Goal: Book appointment/travel/reservation

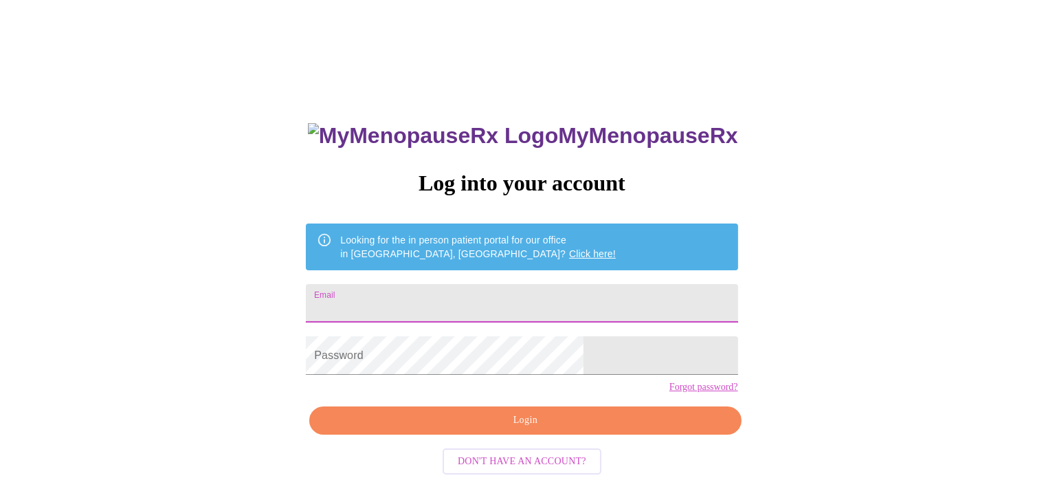
click at [485, 300] on input "Email" at bounding box center [522, 303] width 432 height 38
type input "alexia.ellett@gmail.com"
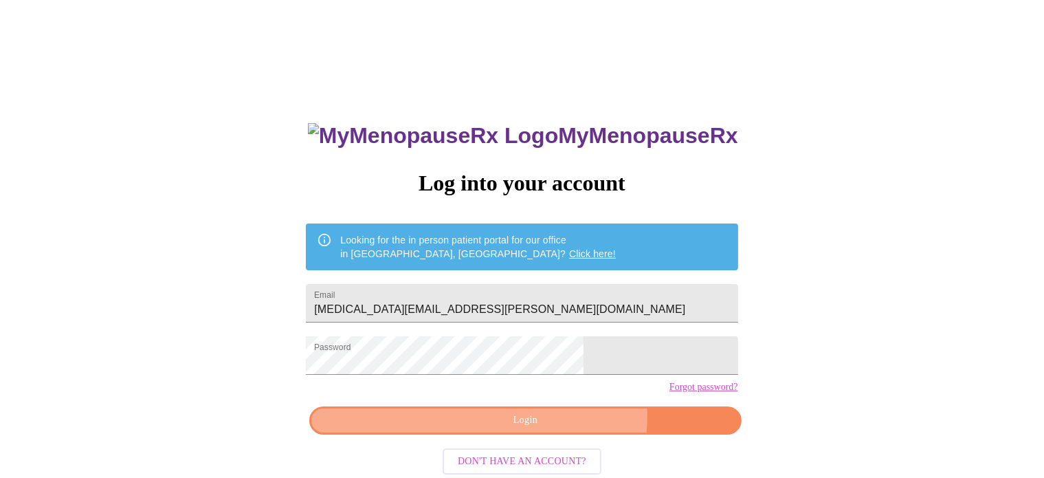
click at [555, 429] on span "Login" at bounding box center [525, 420] width 400 height 17
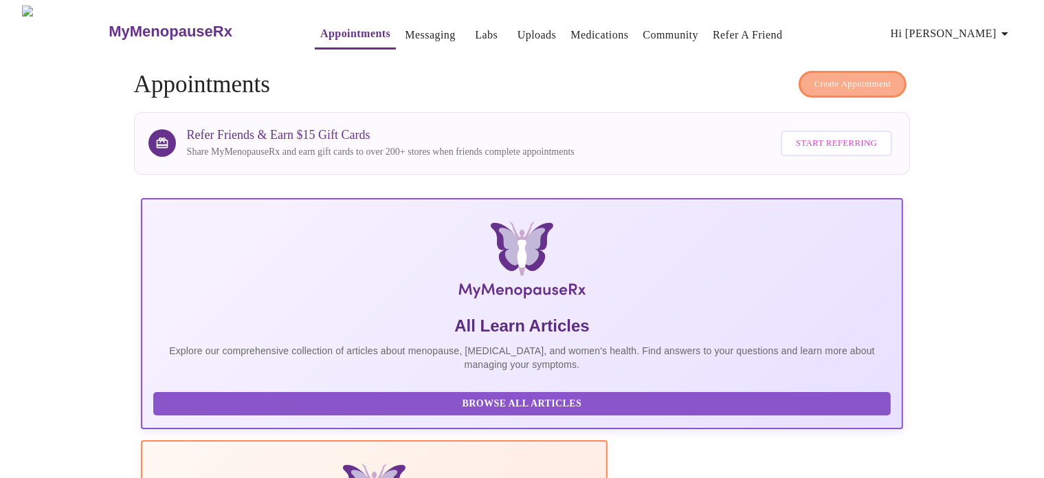
click at [829, 84] on span "Create Appointment" at bounding box center [853, 84] width 77 height 16
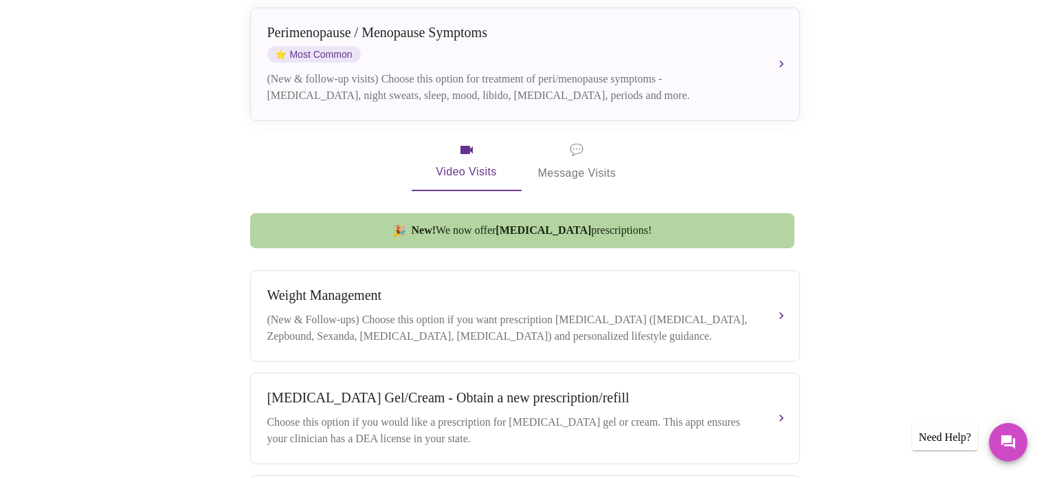
scroll to position [105, 0]
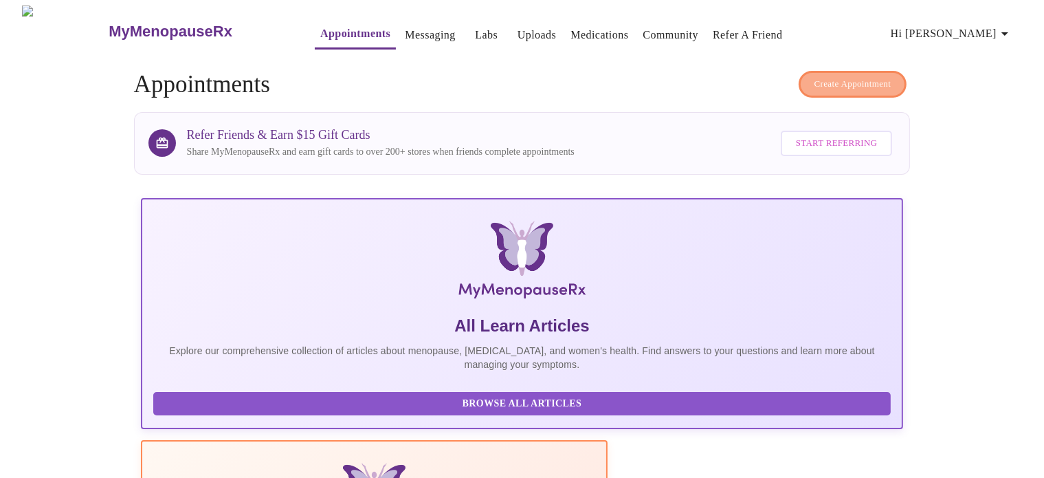
click at [835, 78] on span "Create Appointment" at bounding box center [853, 84] width 77 height 16
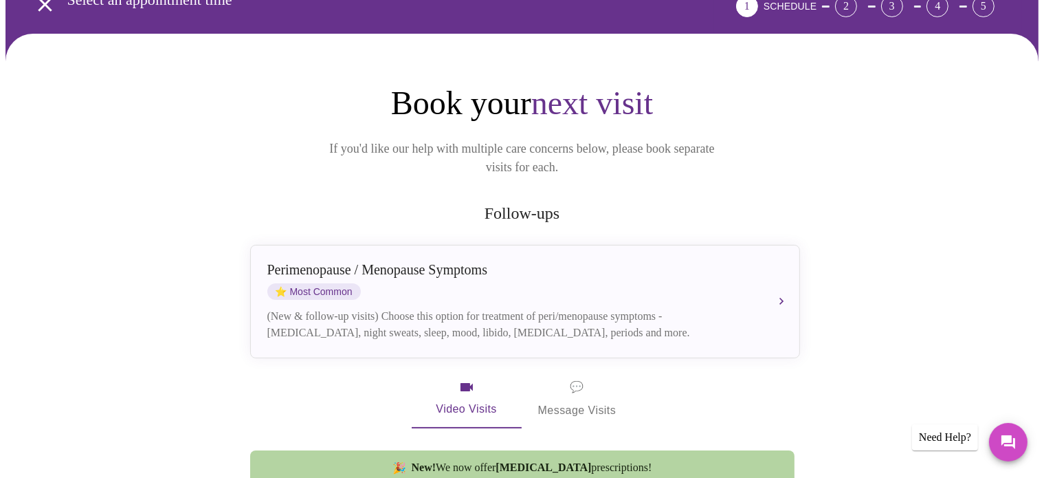
scroll to position [34, 0]
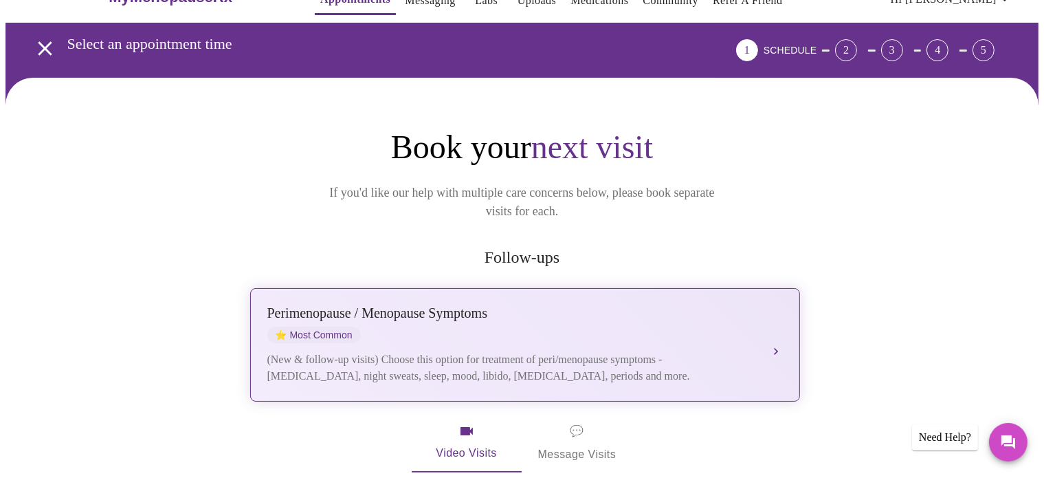
click at [766, 318] on div "[MEDICAL_DATA] / Menopause Symptoms ⭐ Most Common (New & follow-up visits) Choo…" at bounding box center [525, 344] width 516 height 79
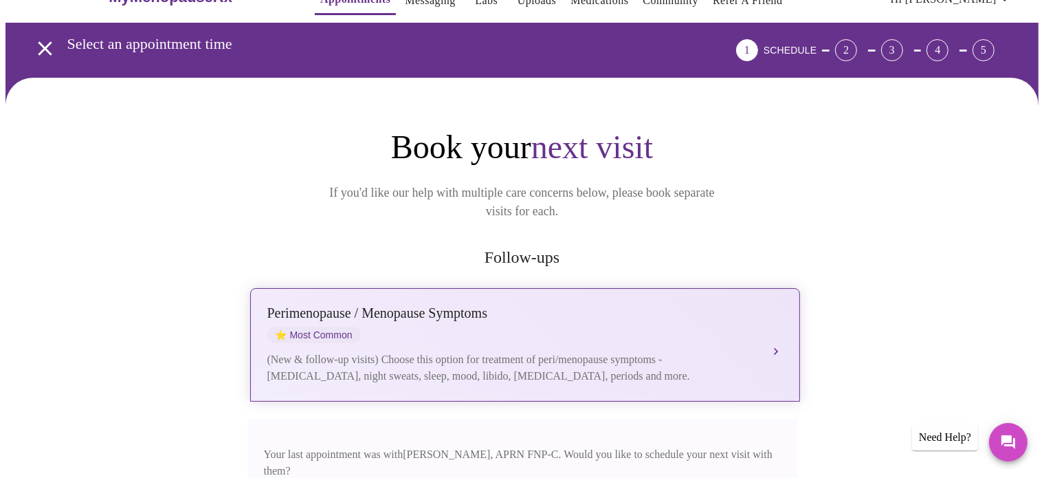
click at [766, 318] on div "[MEDICAL_DATA] / Menopause Symptoms ⭐ Most Common (New & follow-up visits) Choo…" at bounding box center [525, 344] width 516 height 79
click at [585, 325] on div "[MEDICAL_DATA] / Menopause Symptoms ⭐ Most Common (New & follow-up visits) Choo…" at bounding box center [525, 344] width 516 height 79
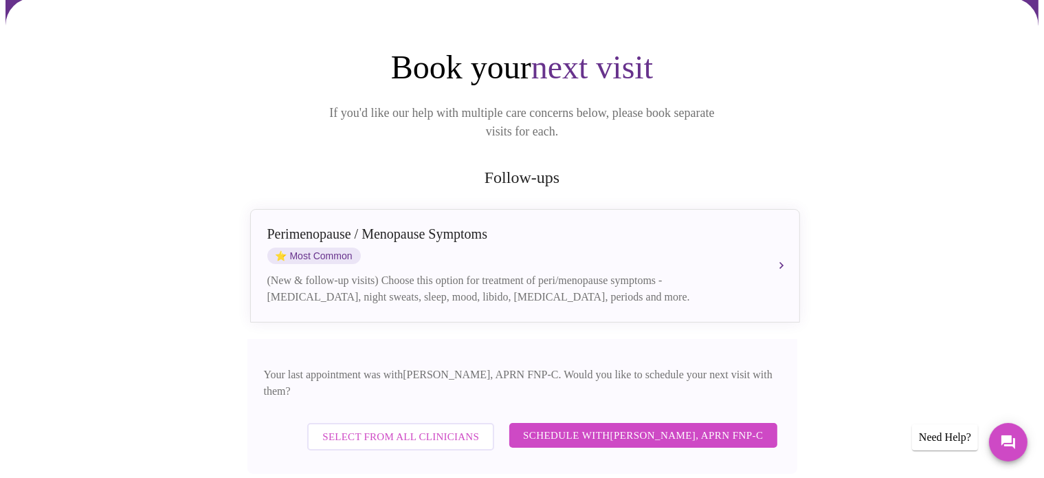
scroll to position [140, 0]
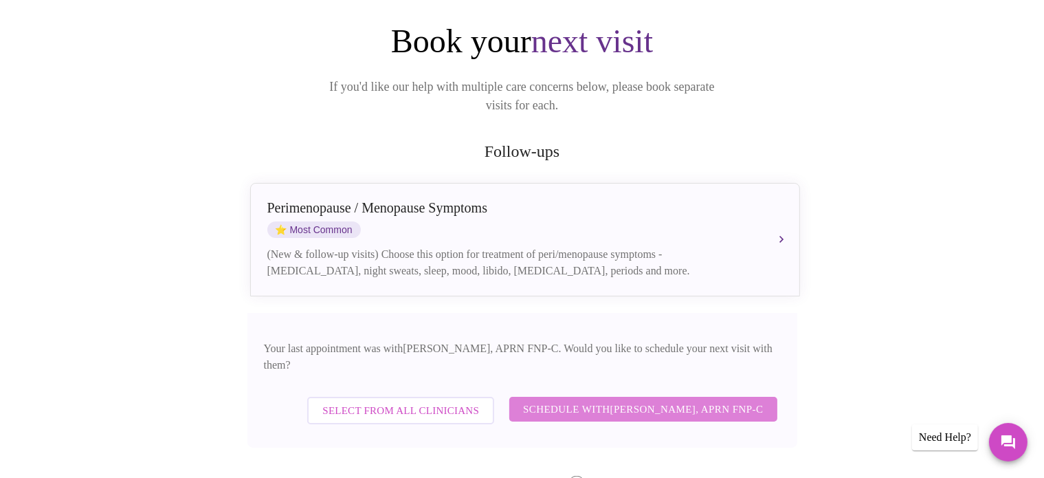
click at [727, 400] on span "Schedule with [PERSON_NAME], APRN FNP-C" at bounding box center [643, 409] width 240 height 18
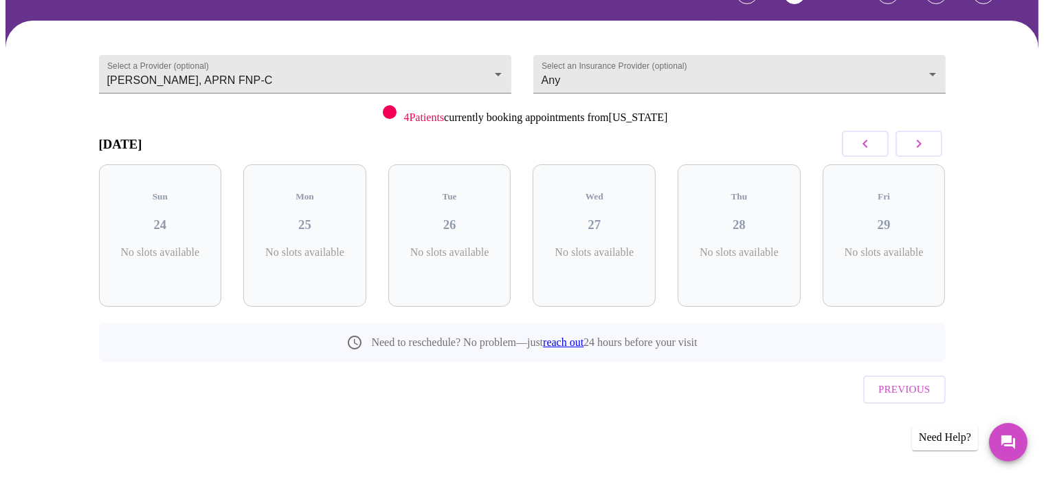
scroll to position [61, 0]
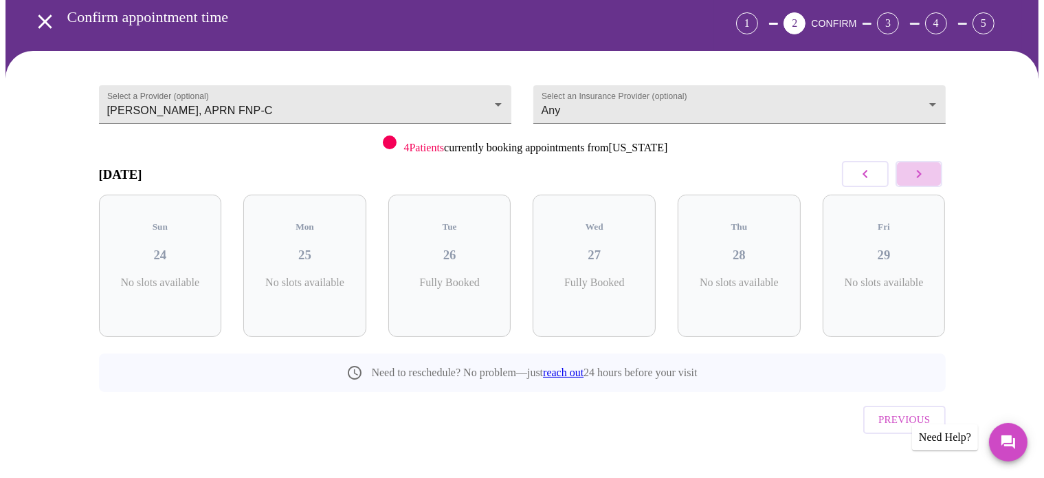
click at [923, 175] on icon "button" at bounding box center [919, 174] width 16 height 16
click at [863, 178] on icon "button" at bounding box center [865, 174] width 16 height 16
click at [917, 176] on icon "button" at bounding box center [918, 174] width 5 height 8
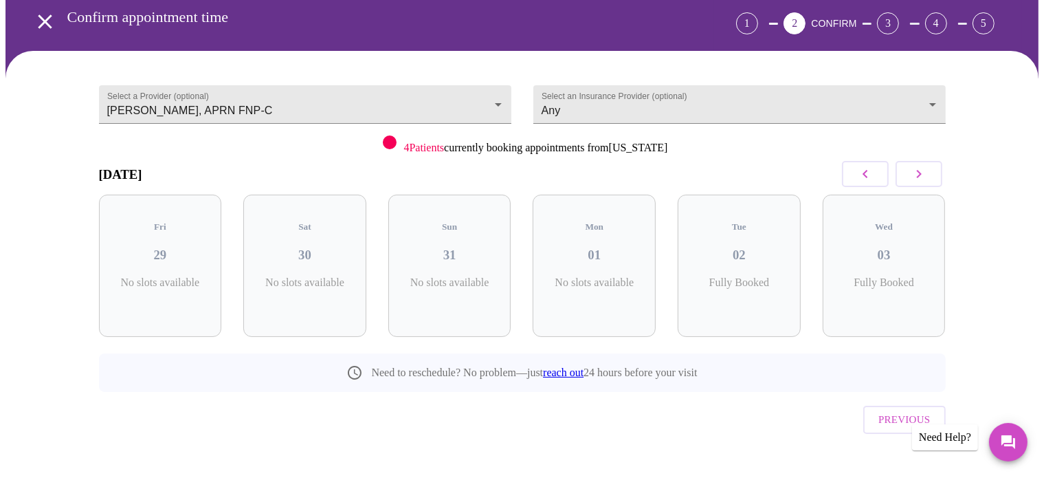
click at [917, 176] on icon "button" at bounding box center [918, 174] width 5 height 8
click at [900, 247] on h3 "09" at bounding box center [884, 254] width 101 height 15
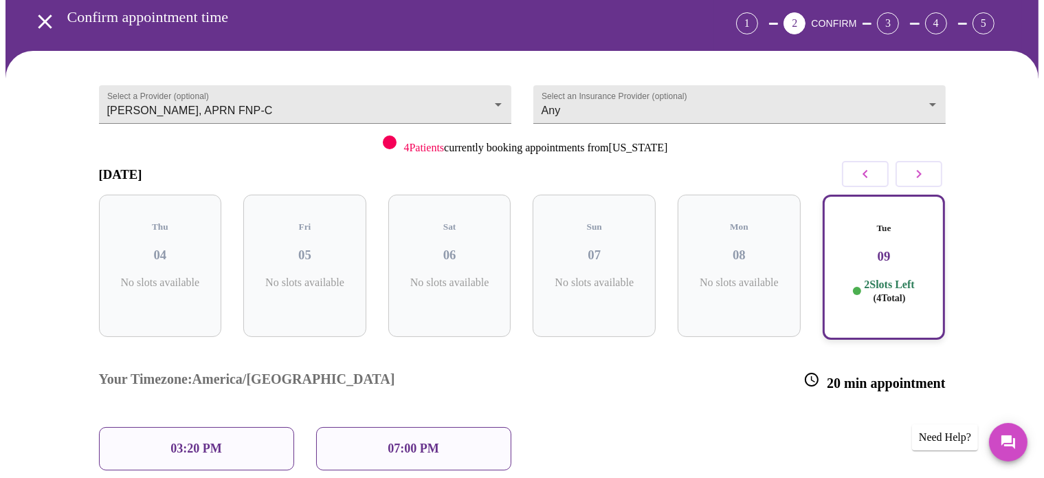
click at [437, 441] on p "07:00 PM" at bounding box center [413, 448] width 51 height 14
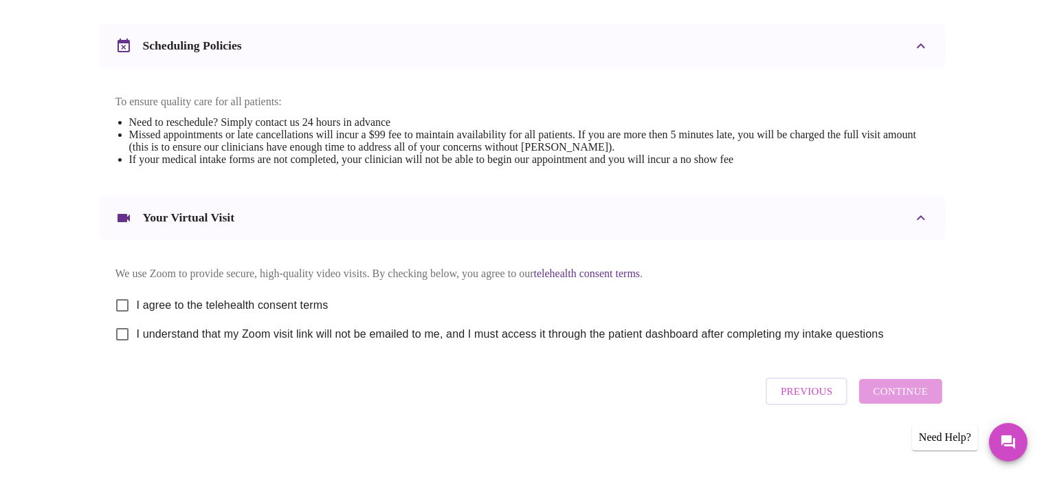
scroll to position [518, 0]
click at [121, 294] on input "I agree to the telehealth consent terms" at bounding box center [122, 303] width 29 height 29
checkbox input "true"
click at [129, 329] on input "I understand that my Zoom visit link will not be emailed to me, and I must acce…" at bounding box center [122, 332] width 29 height 29
checkbox input "true"
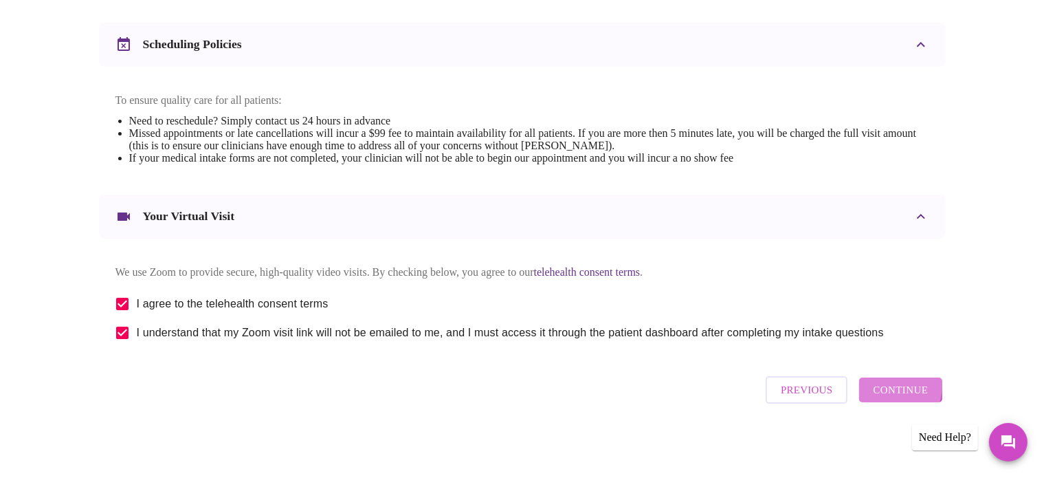
click at [885, 391] on span "Continue" at bounding box center [900, 390] width 55 height 18
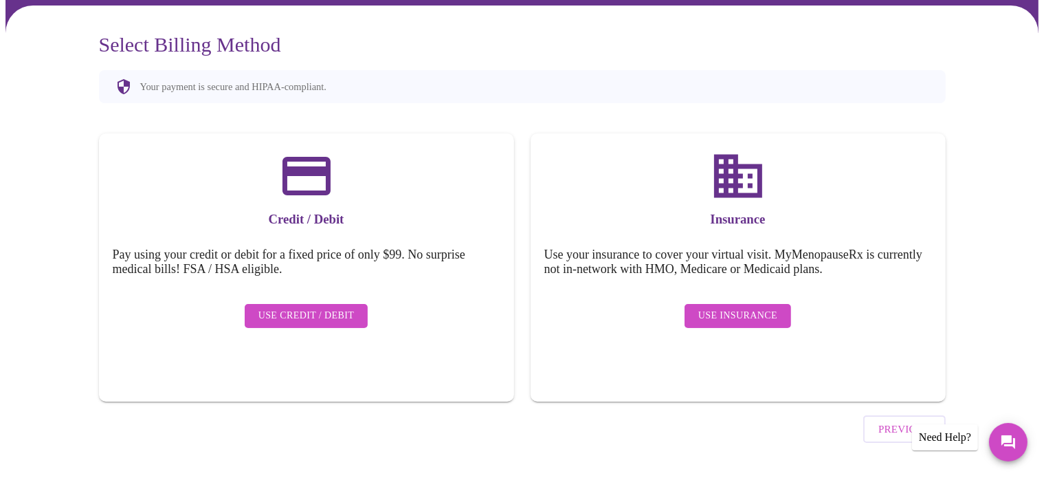
click at [352, 311] on span "Use Credit / Debit" at bounding box center [306, 315] width 96 height 17
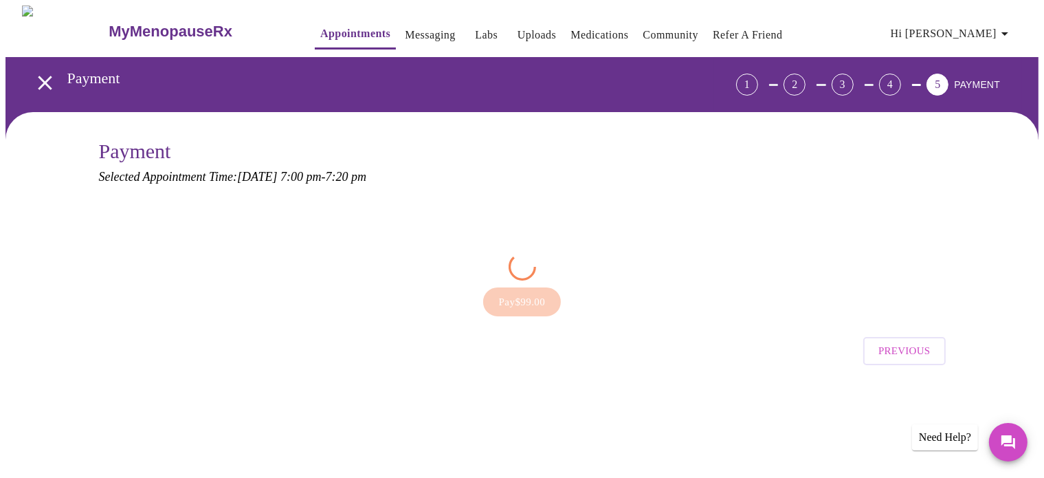
scroll to position [0, 0]
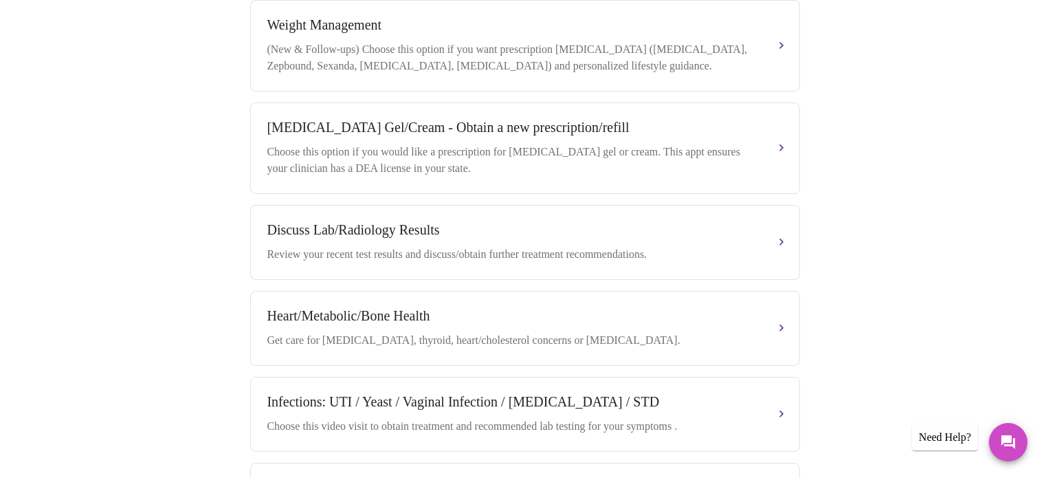
scroll to position [47, 0]
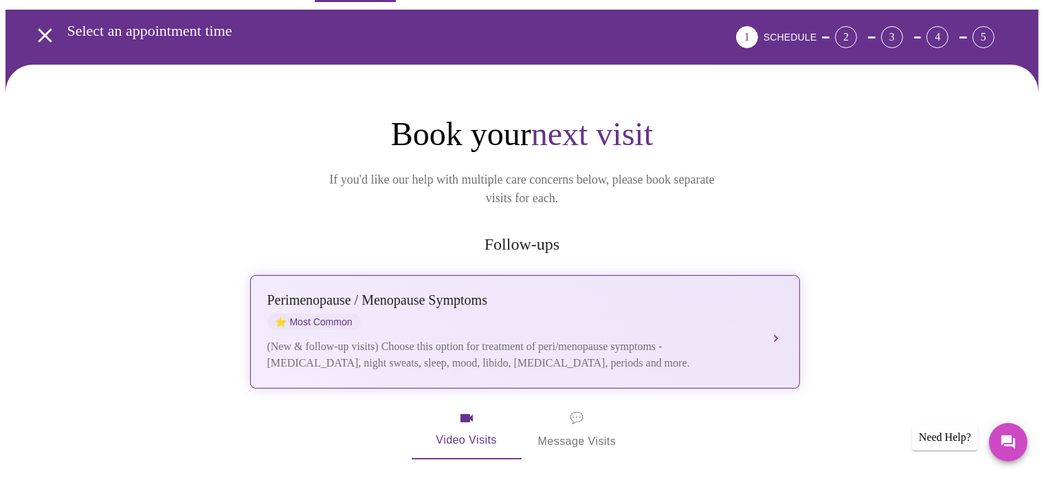
click at [777, 309] on button "[MEDICAL_DATA] / Menopause Symptoms ⭐ Most Common (New & follow-up visits) Choo…" at bounding box center [525, 331] width 550 height 113
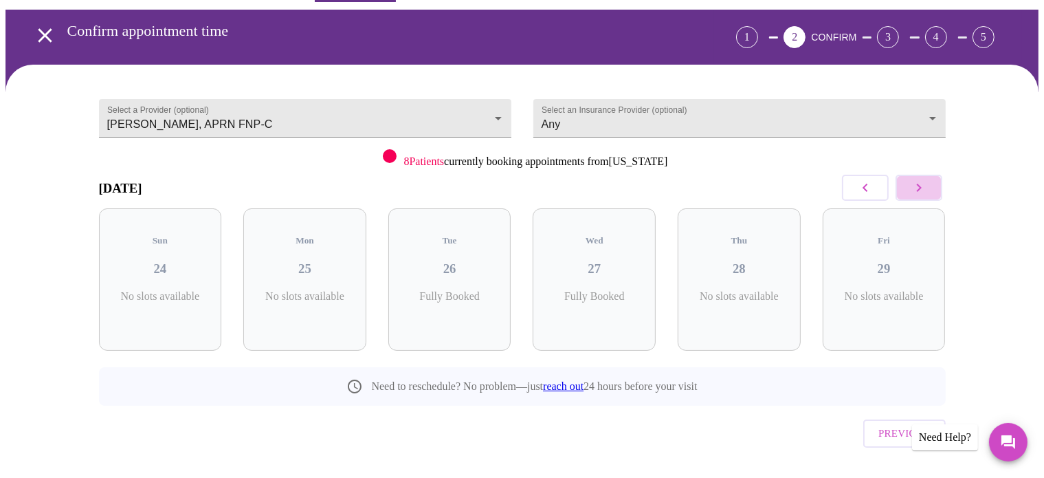
click at [928, 194] on button "button" at bounding box center [919, 188] width 47 height 26
click at [901, 263] on div "Tue 09 2 Slots Left ( 4 Total)" at bounding box center [884, 279] width 123 height 142
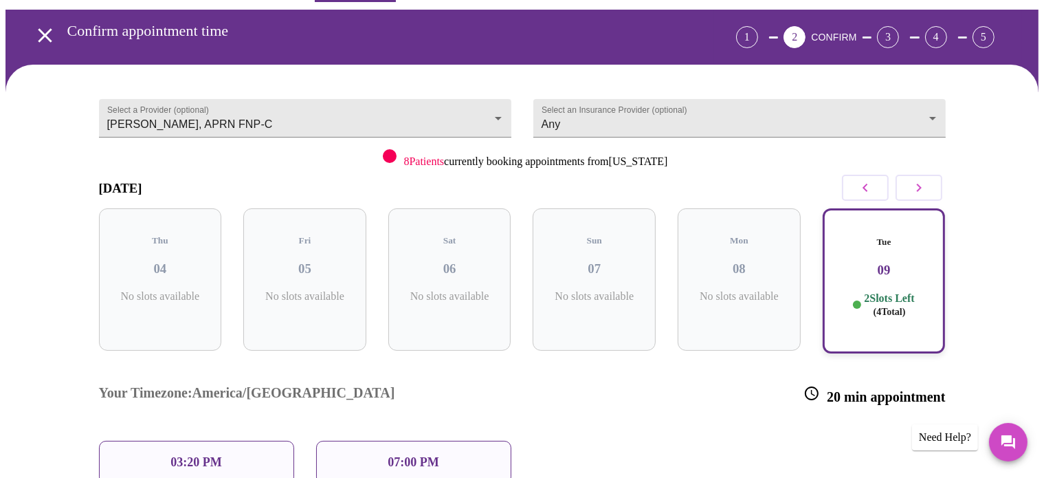
click at [468, 441] on div "07:00 PM" at bounding box center [413, 462] width 195 height 43
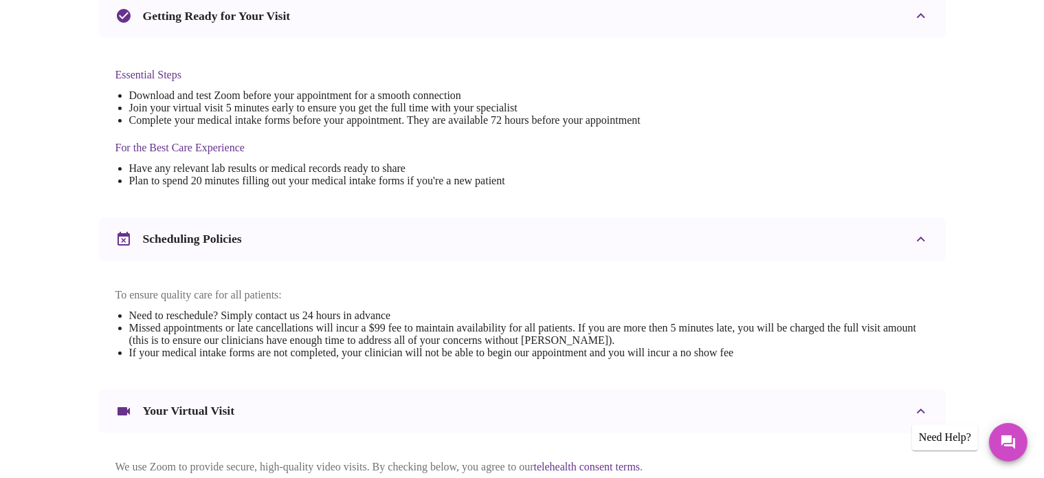
scroll to position [518, 0]
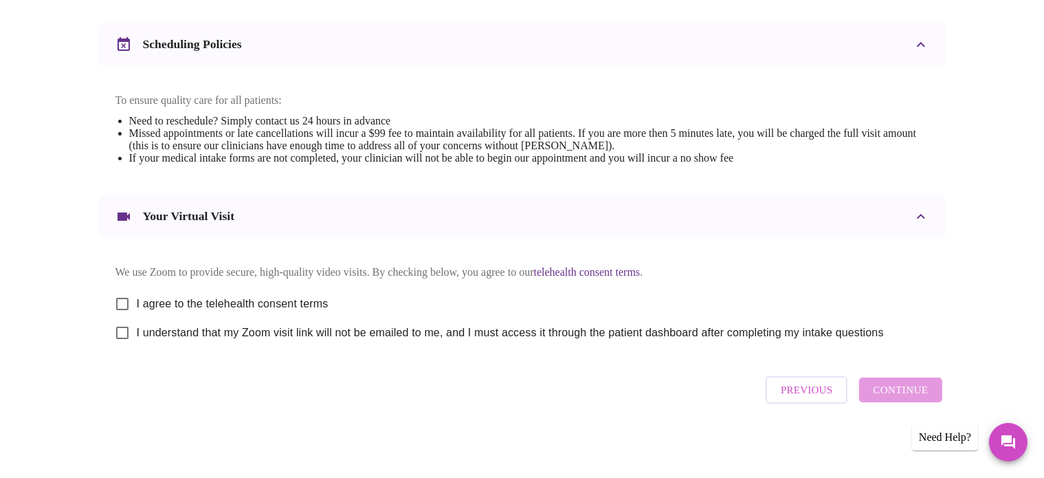
click at [123, 300] on input "I agree to the telehealth consent terms" at bounding box center [122, 303] width 29 height 29
checkbox input "true"
click at [119, 328] on input "I understand that my Zoom visit link will not be emailed to me, and I must acce…" at bounding box center [122, 332] width 29 height 29
checkbox input "true"
click at [907, 382] on div "Previous Continue" at bounding box center [853, 389] width 183 height 41
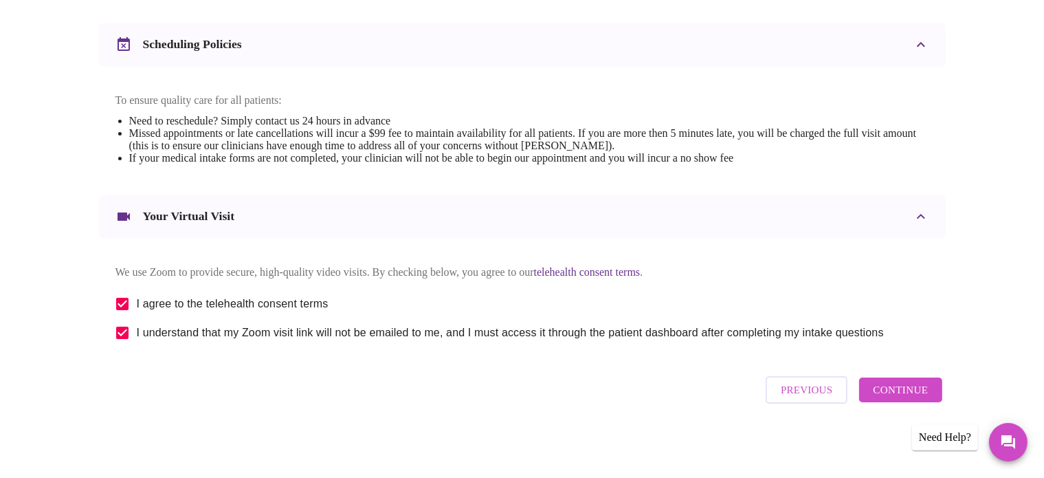
click at [903, 399] on span "Continue" at bounding box center [900, 390] width 55 height 18
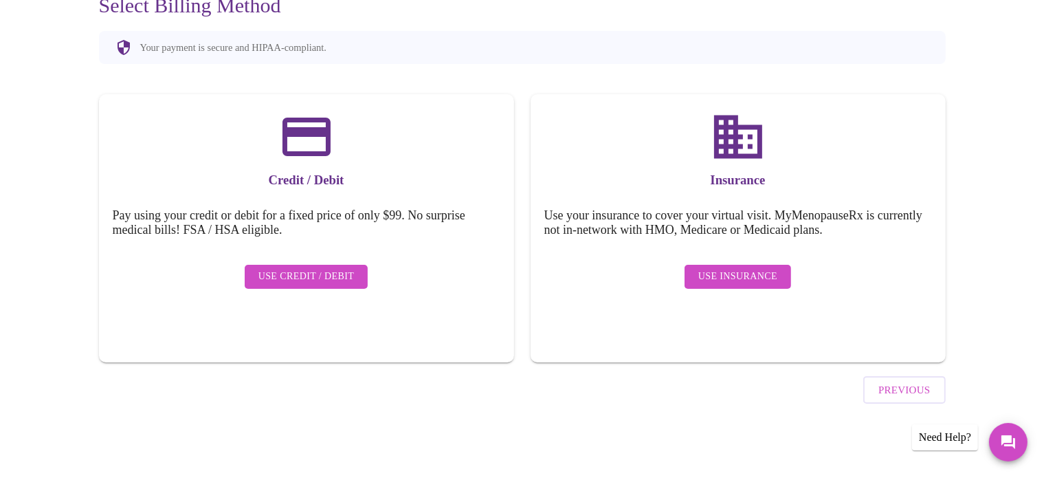
scroll to position [107, 0]
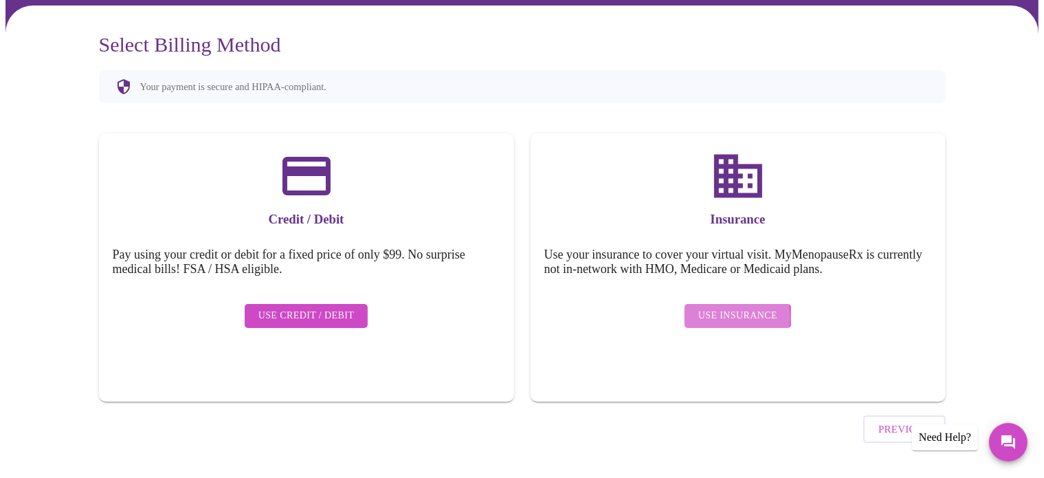
click at [723, 307] on span "Use Insurance" at bounding box center [737, 315] width 79 height 17
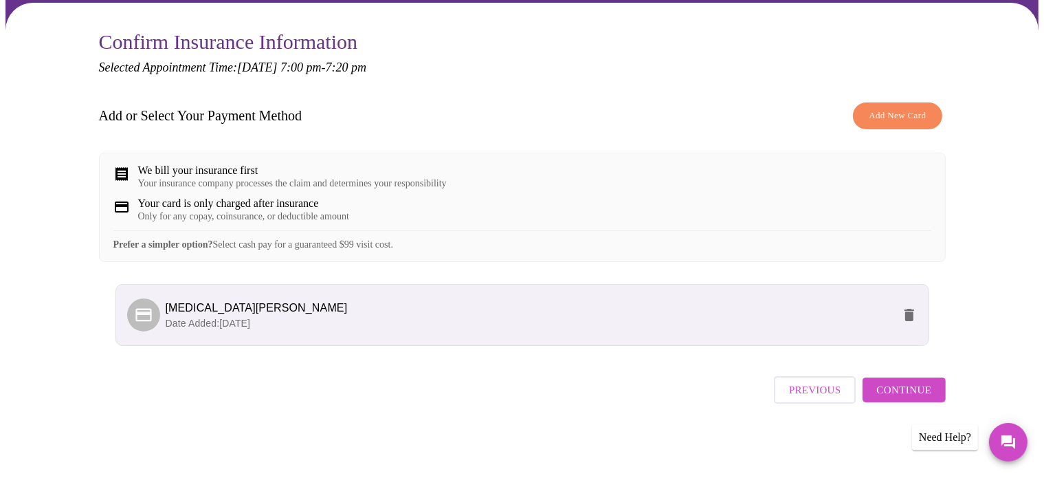
scroll to position [118, 0]
click at [902, 399] on span "Continue" at bounding box center [903, 390] width 55 height 18
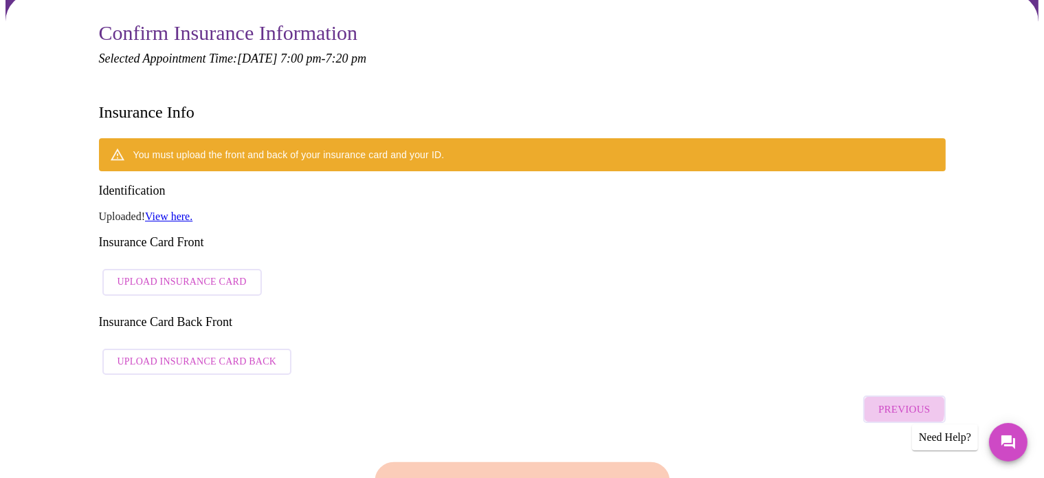
click at [890, 400] on span "Previous" at bounding box center [905, 409] width 52 height 18
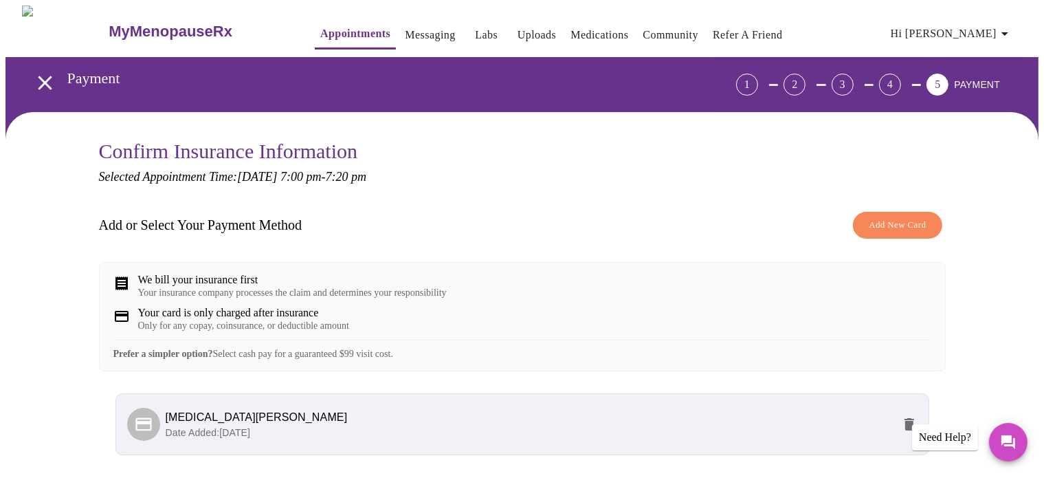
click at [419, 331] on div "Your card is only charged after insurance Only for any copay, coinsurance, or d…" at bounding box center [522, 319] width 818 height 25
click at [831, 439] on p "Date Added: [DATE]" at bounding box center [529, 433] width 727 height 14
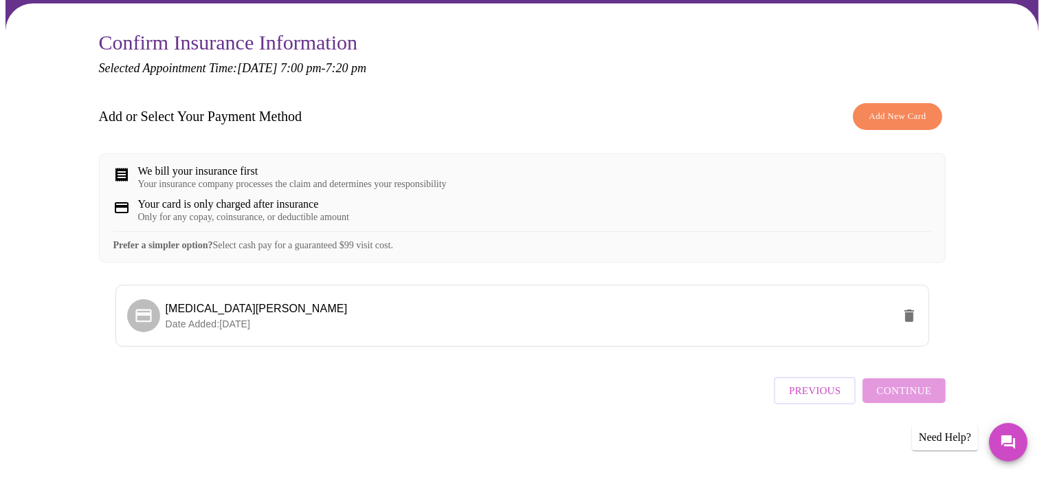
scroll to position [111, 0]
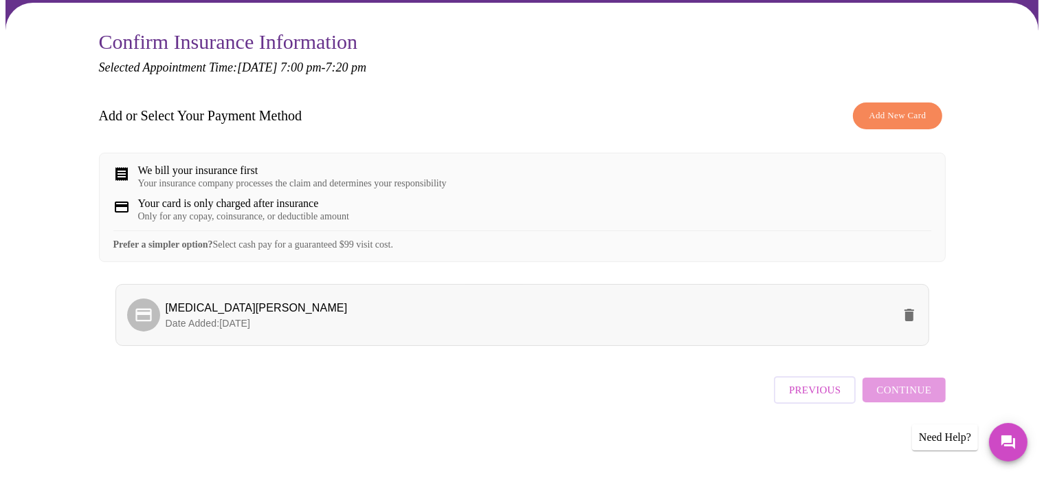
click at [829, 346] on li "[MEDICAL_DATA][PERSON_NAME] Date Added: [DATE]" at bounding box center [522, 315] width 814 height 62
click at [880, 399] on span "Continue" at bounding box center [903, 390] width 55 height 18
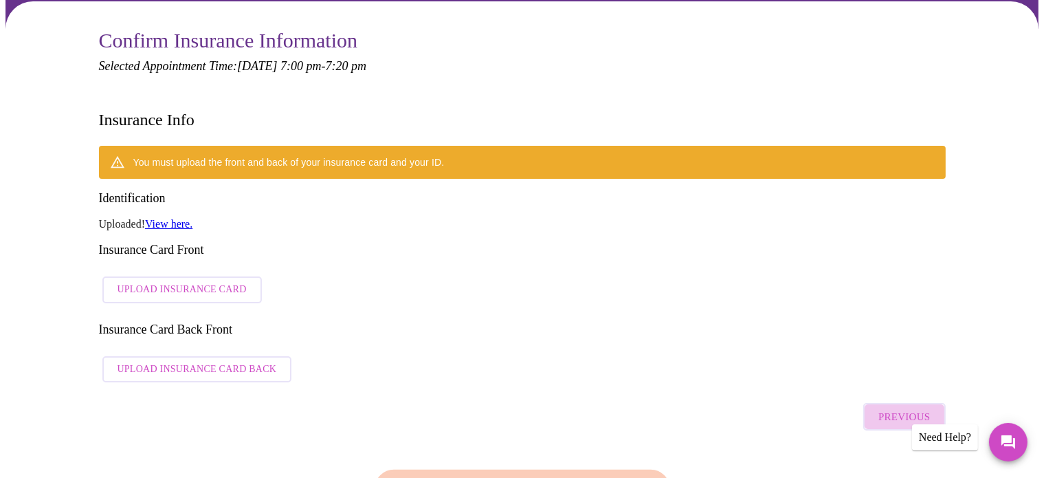
click at [888, 403] on button "Previous" at bounding box center [904, 416] width 82 height 27
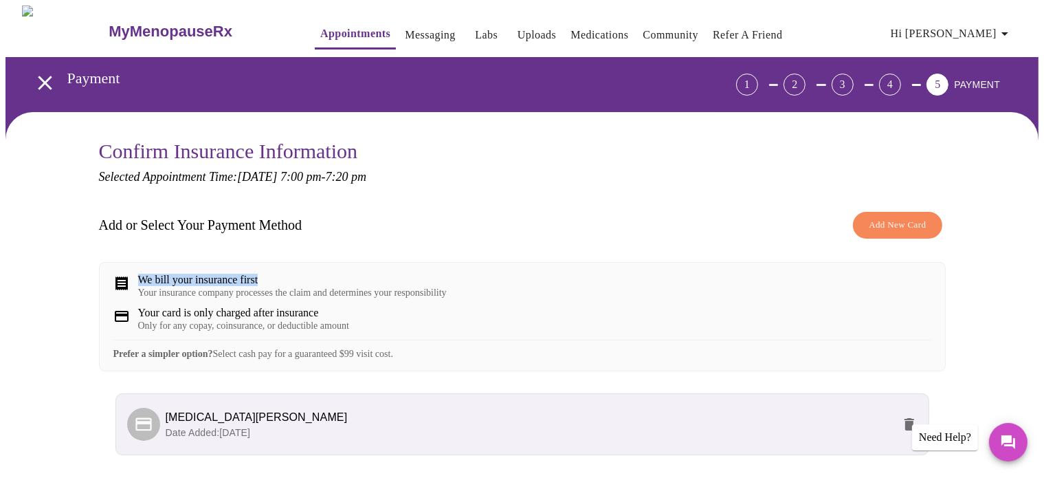
drag, startPoint x: 1016, startPoint y: 222, endPoint x: 1019, endPoint y: 255, distance: 33.2
click at [1019, 255] on div "Confirm Insurance Information Selected Appointment Time: [DATE] 7:00 pm - 7:20 …" at bounding box center [521, 347] width 1033 height 470
click at [1002, 274] on div "Confirm Insurance Information Selected Appointment Time: [DATE] 7:00 pm - 7:20 …" at bounding box center [521, 347] width 1033 height 470
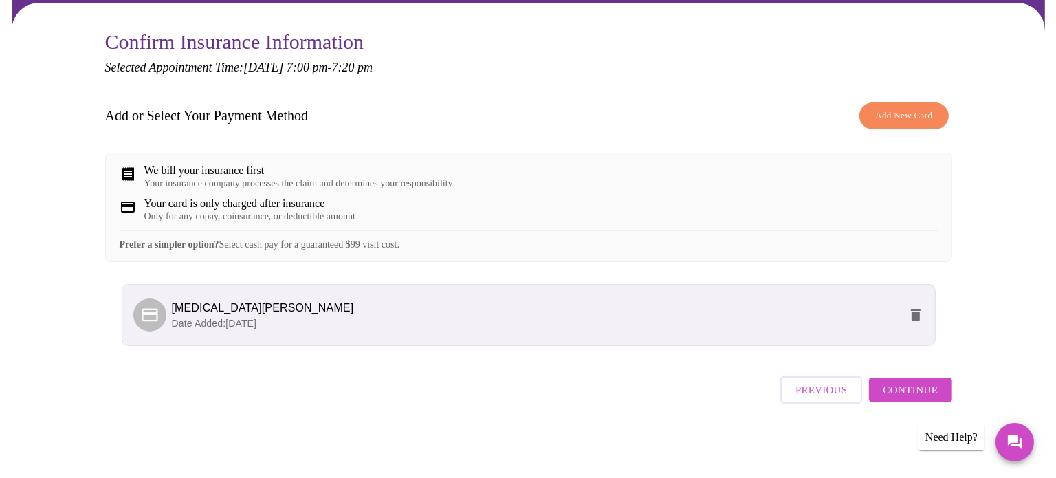
scroll to position [118, 0]
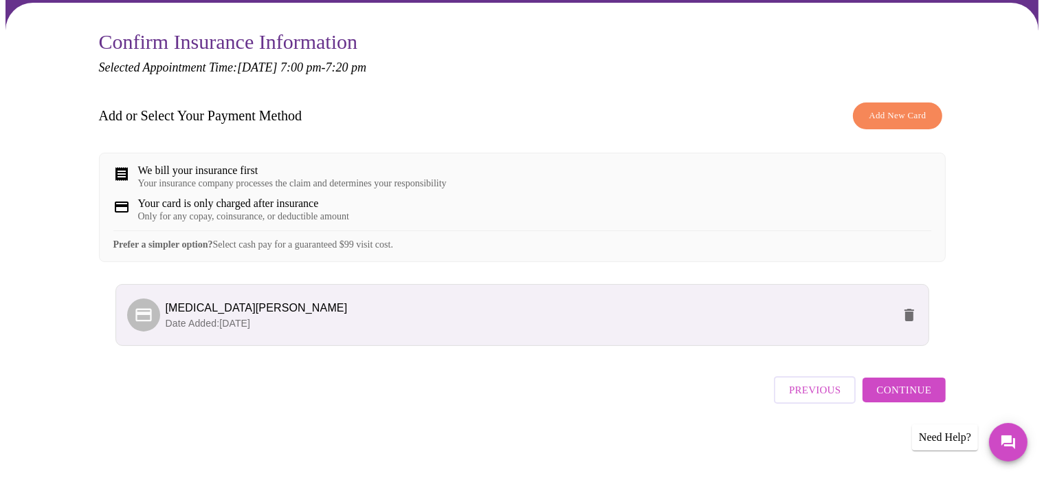
click at [150, 318] on icon at bounding box center [143, 314] width 16 height 13
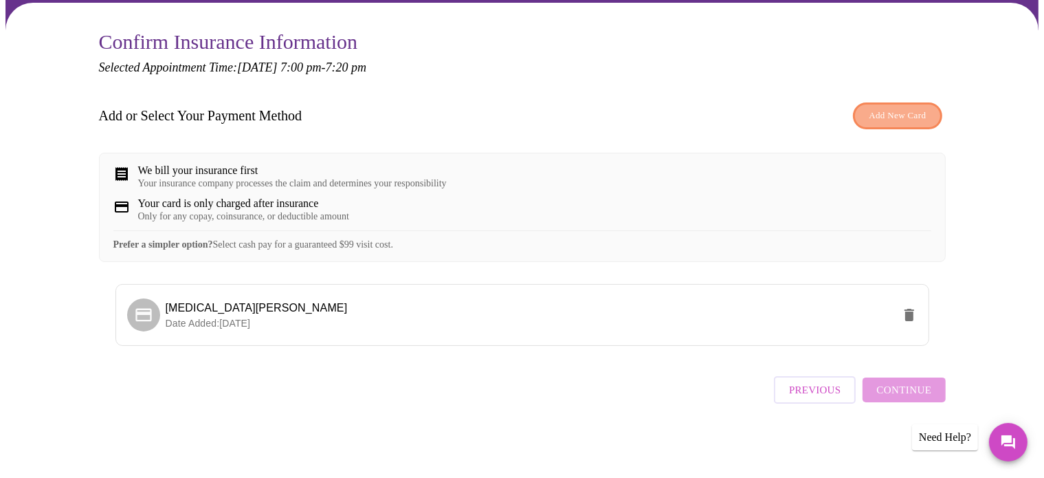
click at [917, 109] on span "Add New Card" at bounding box center [897, 116] width 57 height 16
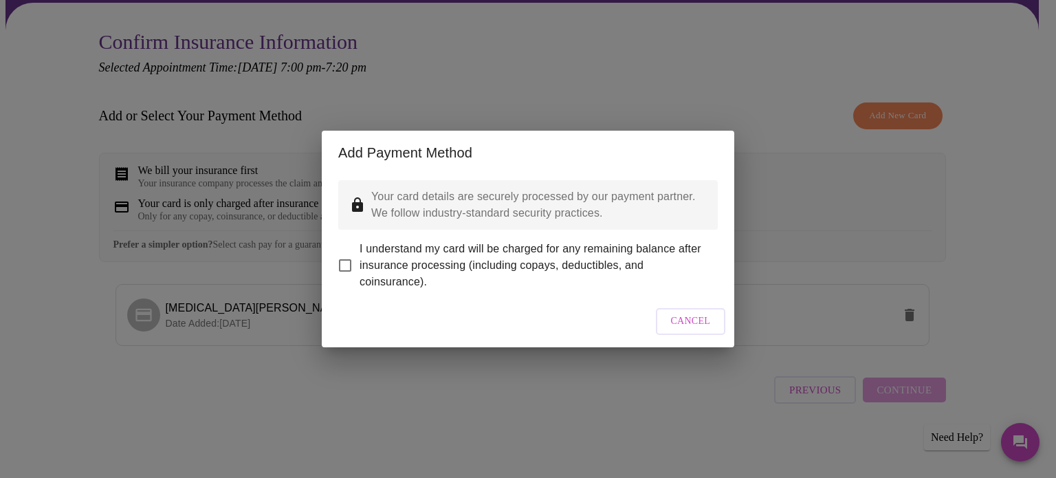
click at [343, 263] on input "I understand my card will be charged for any remaining balance after insurance …" at bounding box center [345, 265] width 29 height 29
checkbox input "true"
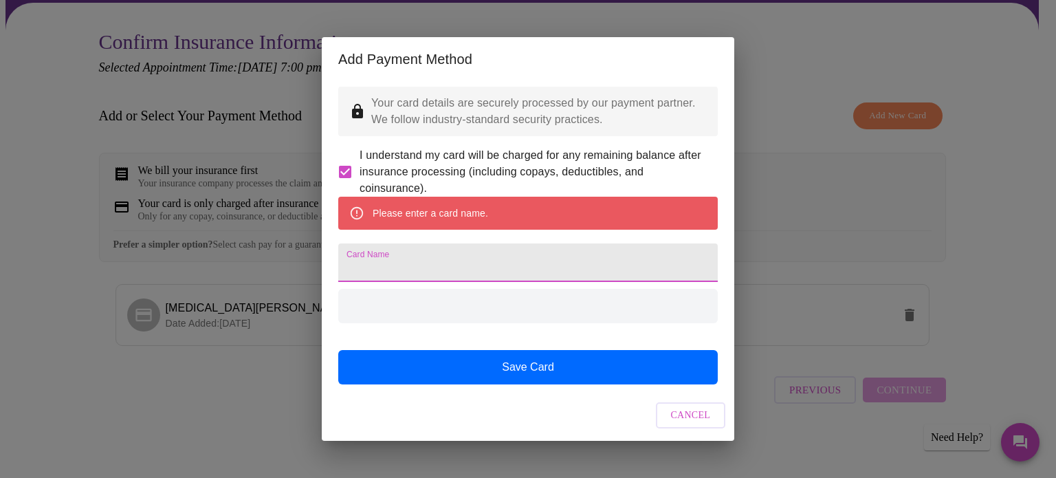
click at [421, 275] on input "Card Name" at bounding box center [527, 262] width 379 height 38
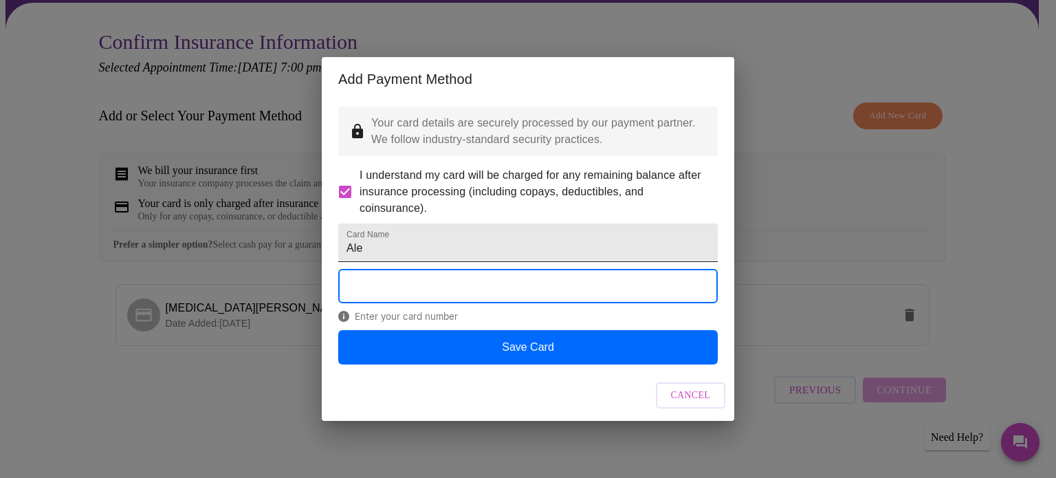
click at [412, 249] on input "Ale" at bounding box center [527, 242] width 379 height 38
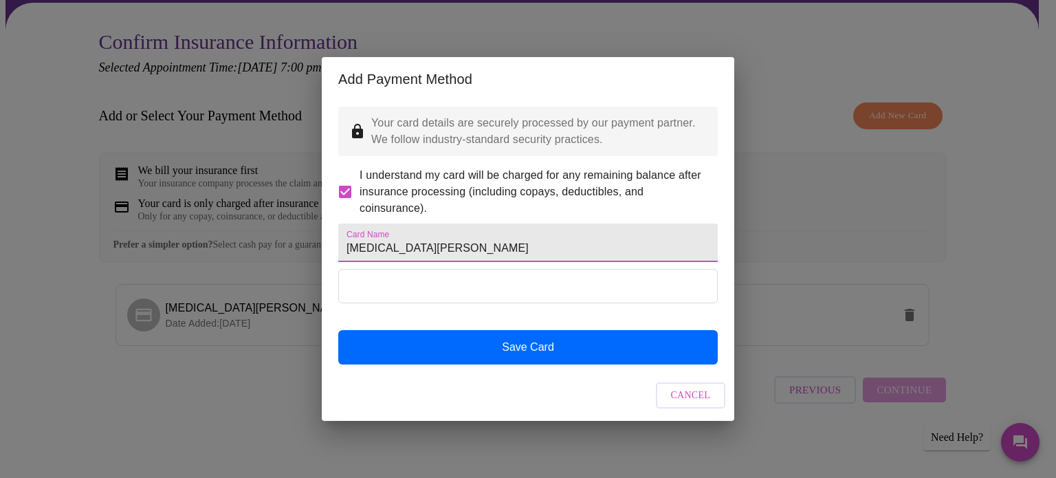
type input "[MEDICAL_DATA][PERSON_NAME]"
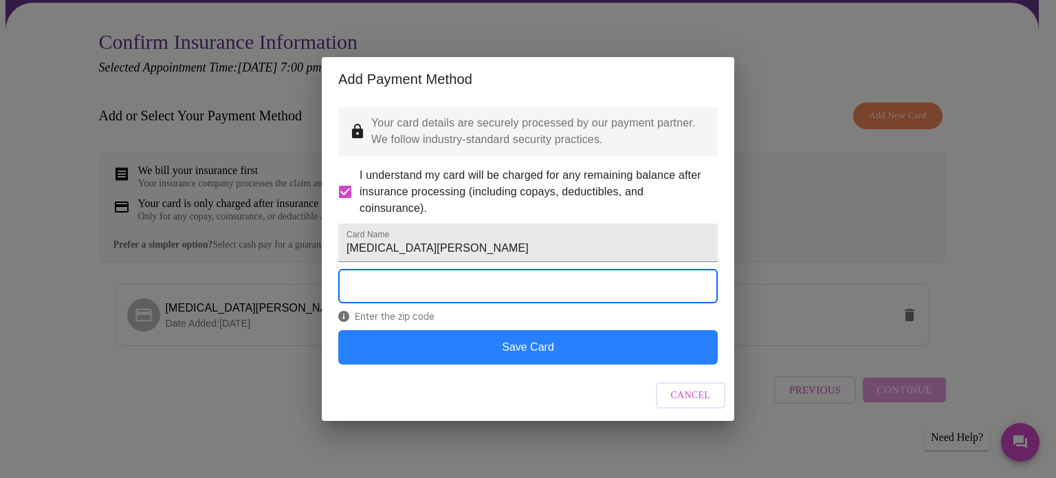
click at [454, 360] on button "Save Card" at bounding box center [527, 347] width 379 height 34
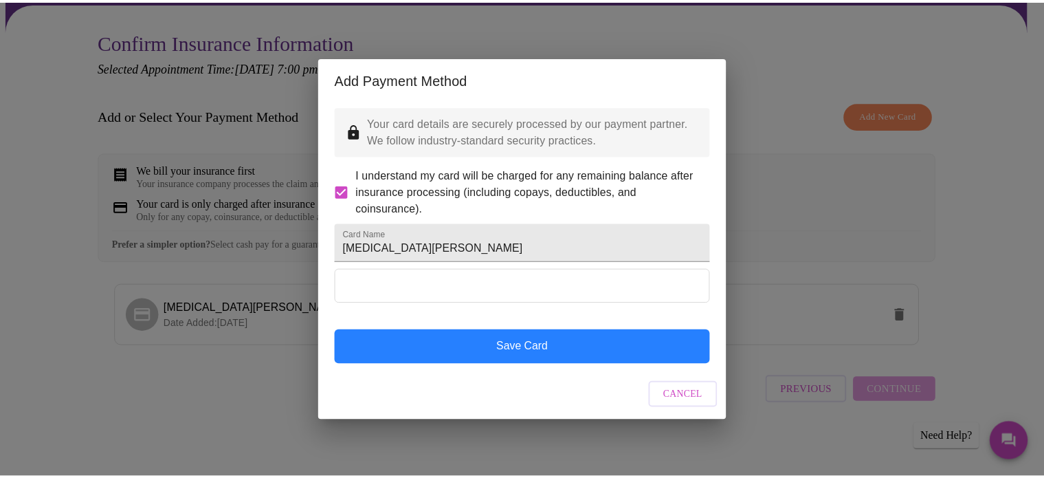
scroll to position [0, 0]
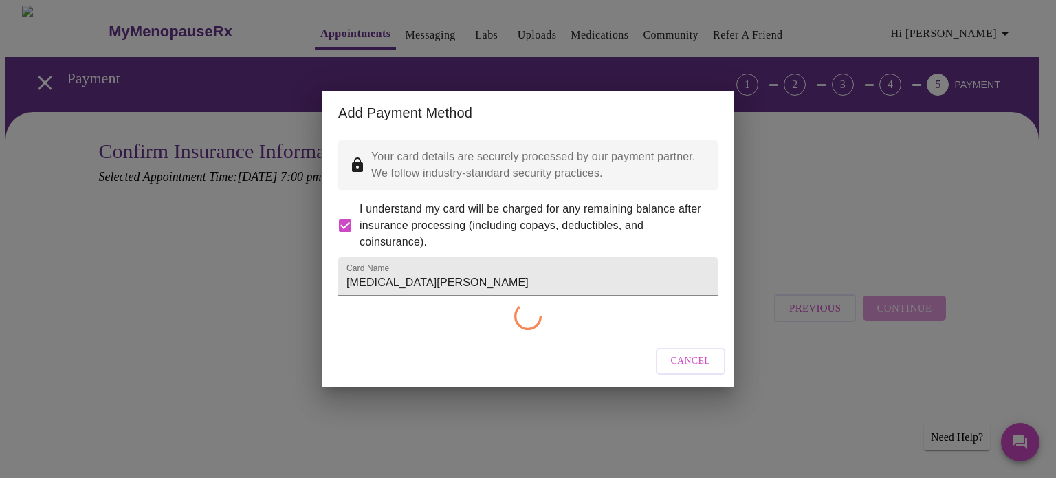
checkbox input "false"
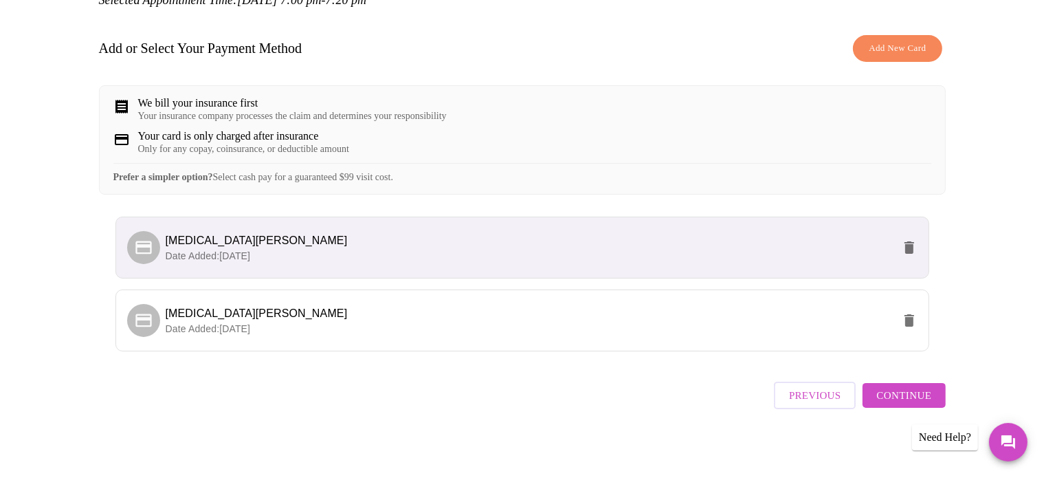
scroll to position [191, 0]
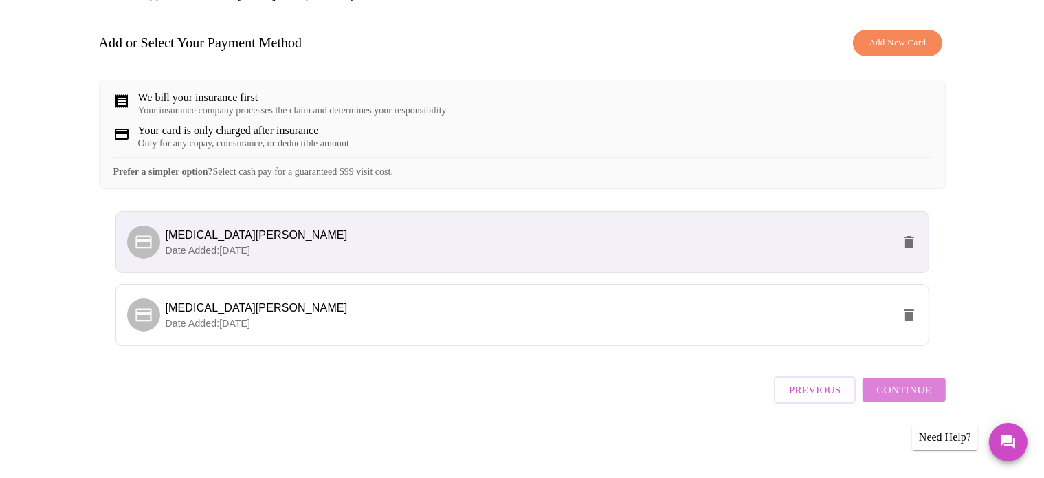
click at [912, 393] on span "Continue" at bounding box center [903, 390] width 55 height 18
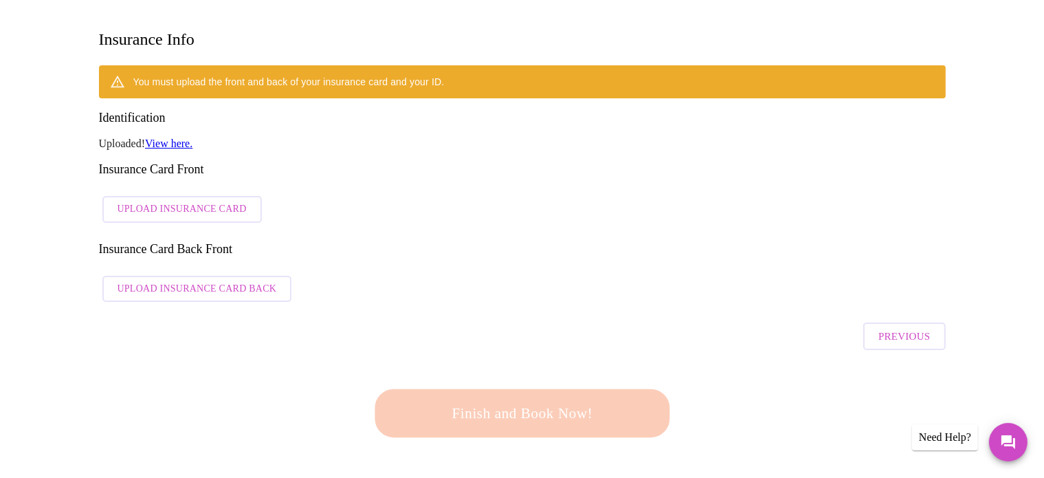
click at [605, 370] on div "Finish and Book Now!" at bounding box center [522, 413] width 310 height 87
click at [186, 137] on link "View here." at bounding box center [168, 143] width 47 height 12
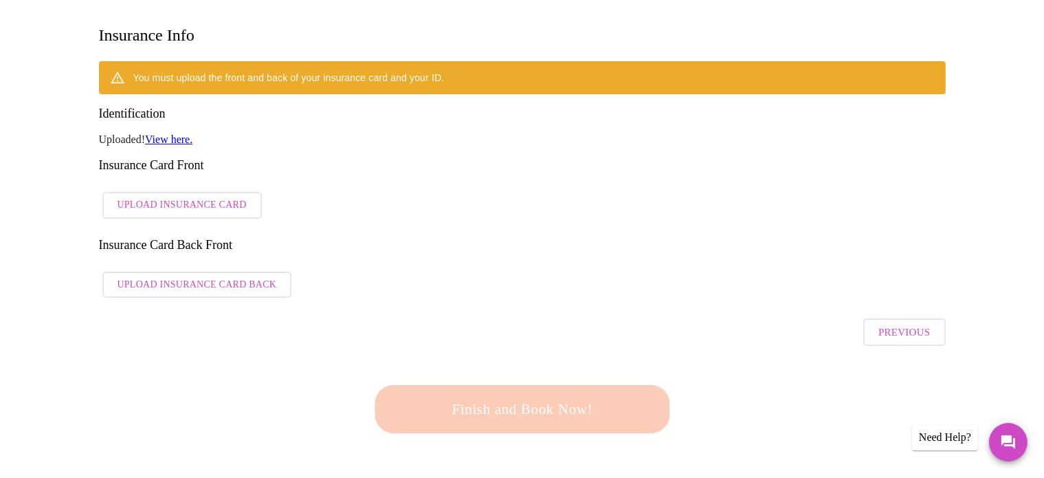
scroll to position [69, 0]
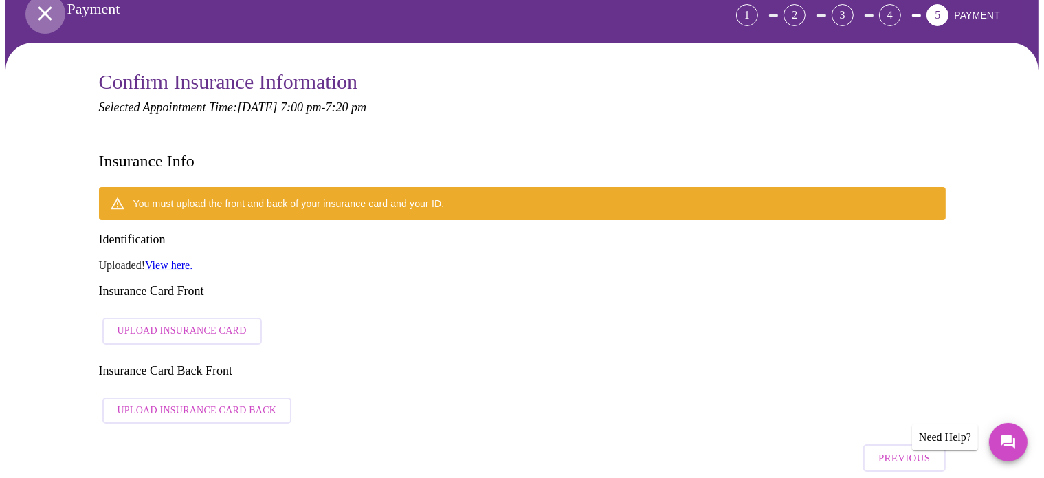
click at [41, 8] on icon "open drawer" at bounding box center [45, 13] width 14 height 14
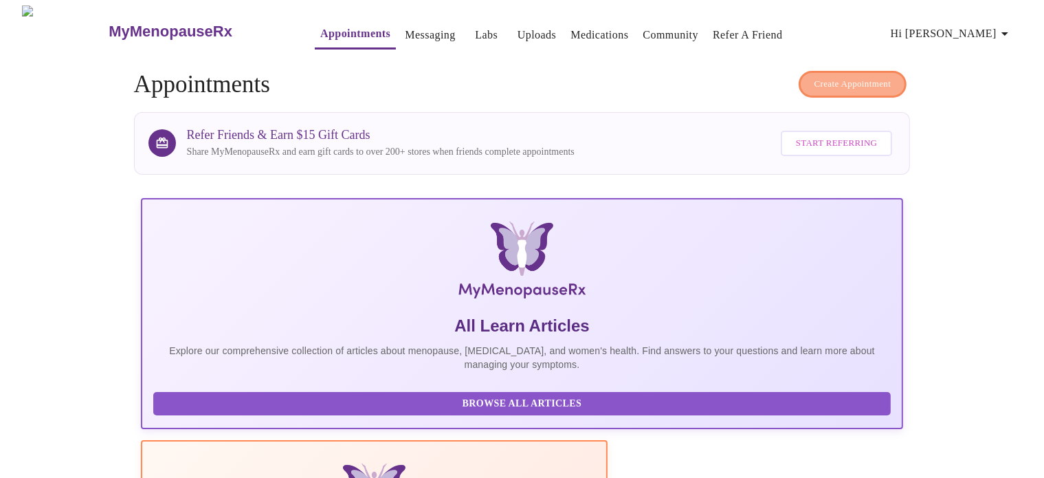
click at [833, 81] on span "Create Appointment" at bounding box center [853, 84] width 77 height 16
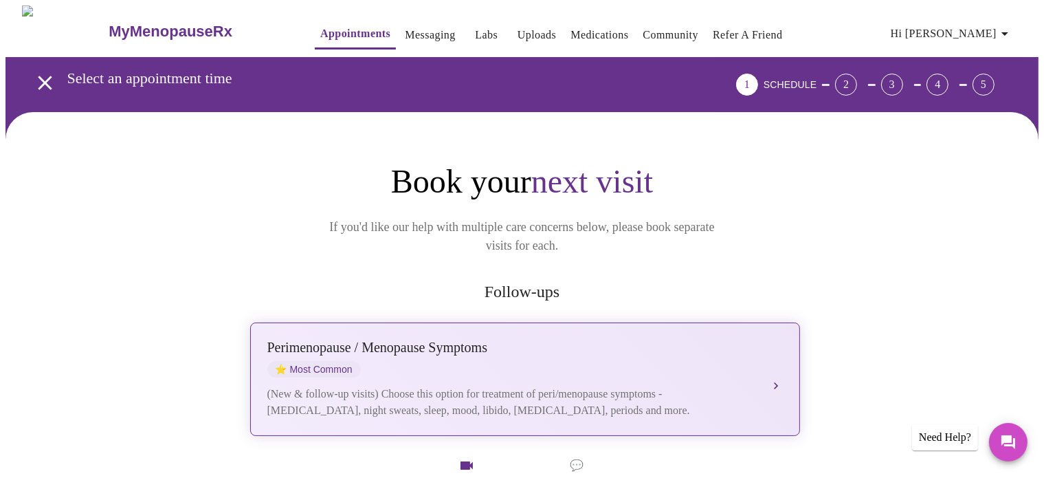
click at [738, 388] on div "(New & follow-up visits) Choose this option for treatment of peri/menopause sym…" at bounding box center [511, 402] width 488 height 33
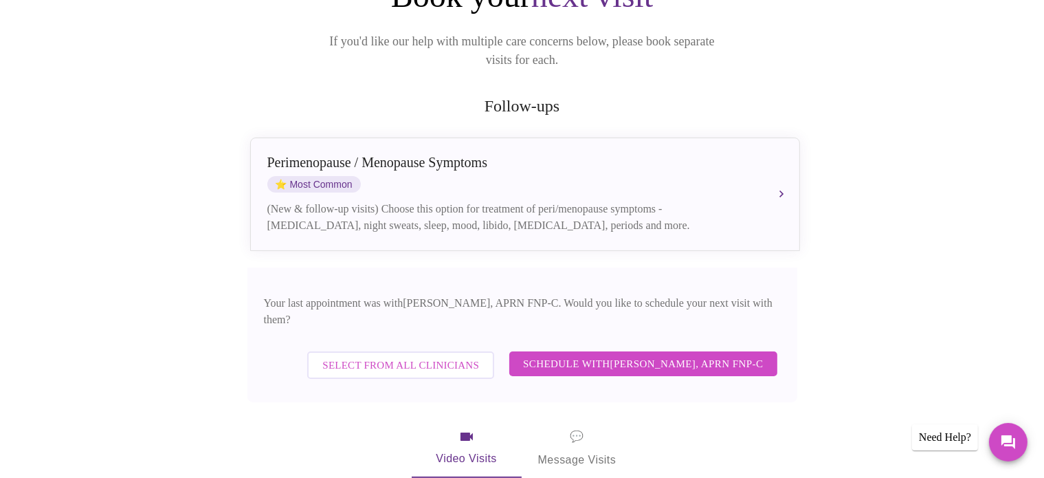
scroll to position [256, 0]
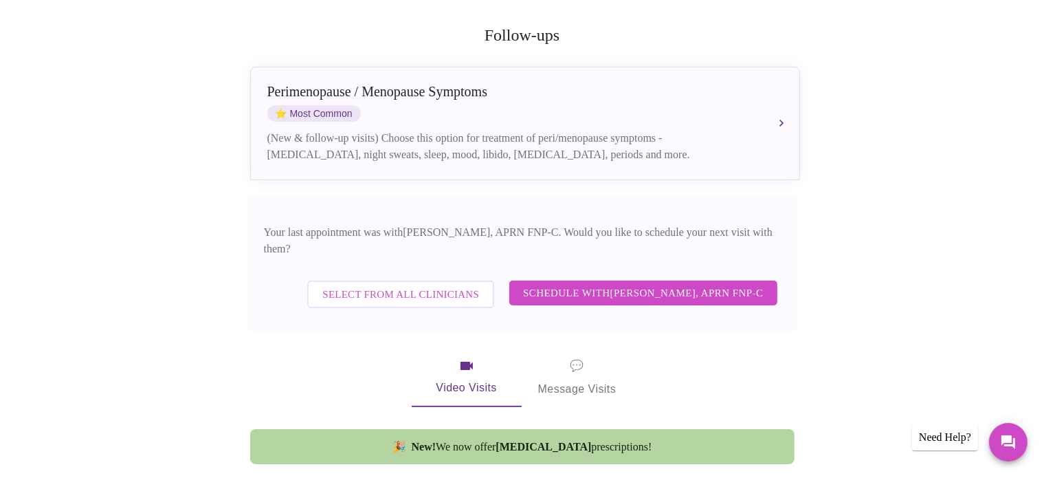
click at [704, 284] on span "Schedule with [PERSON_NAME], APRN FNP-C" at bounding box center [643, 293] width 240 height 18
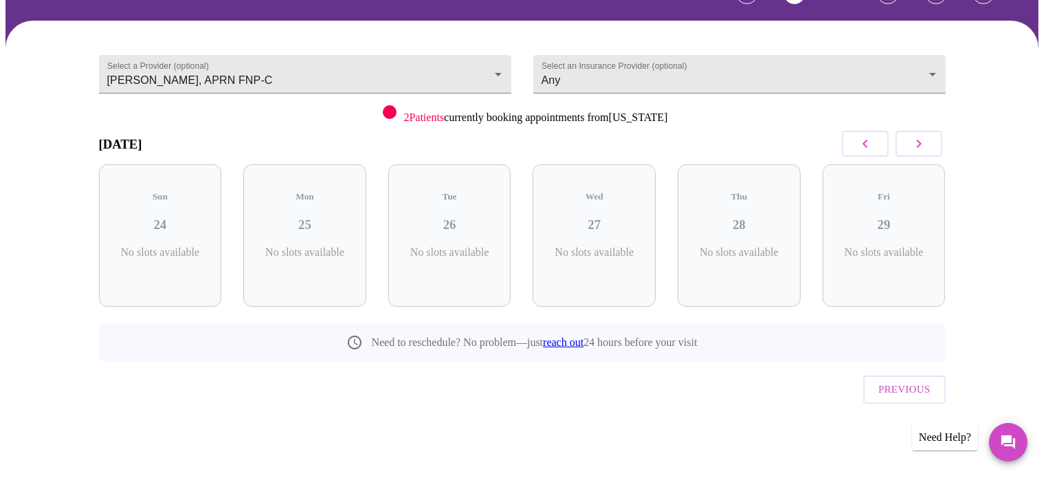
scroll to position [61, 0]
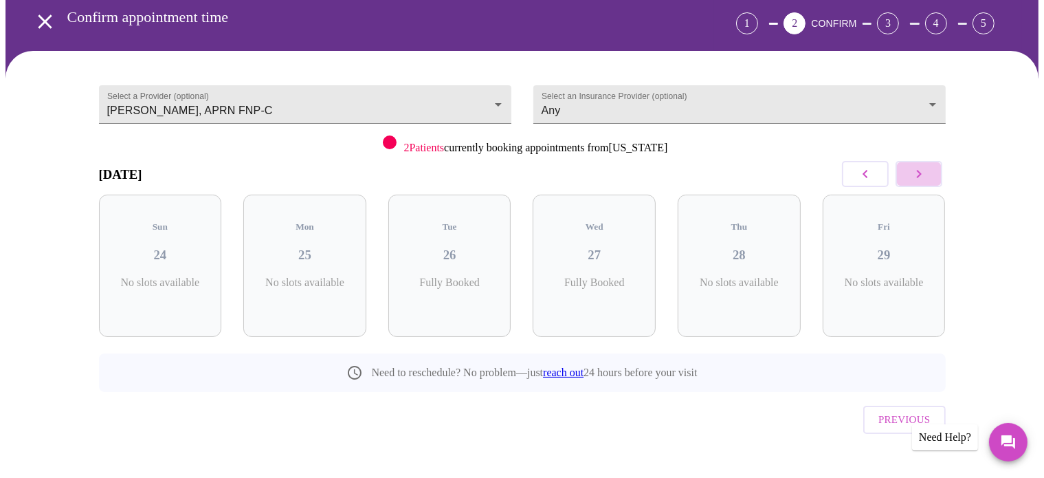
click at [914, 184] on button "button" at bounding box center [919, 174] width 47 height 26
click at [769, 247] on h3 "09" at bounding box center [739, 254] width 101 height 15
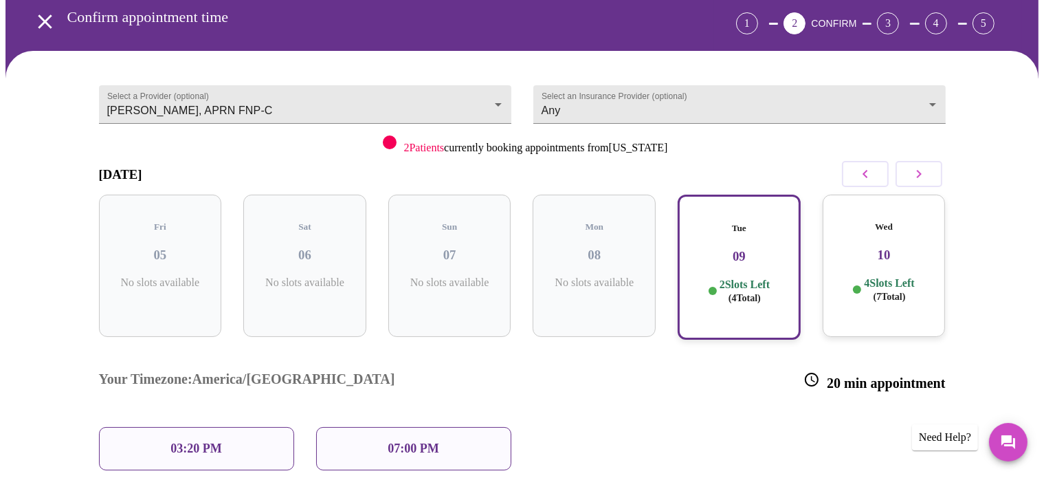
click at [409, 441] on p "07:00 PM" at bounding box center [413, 448] width 51 height 14
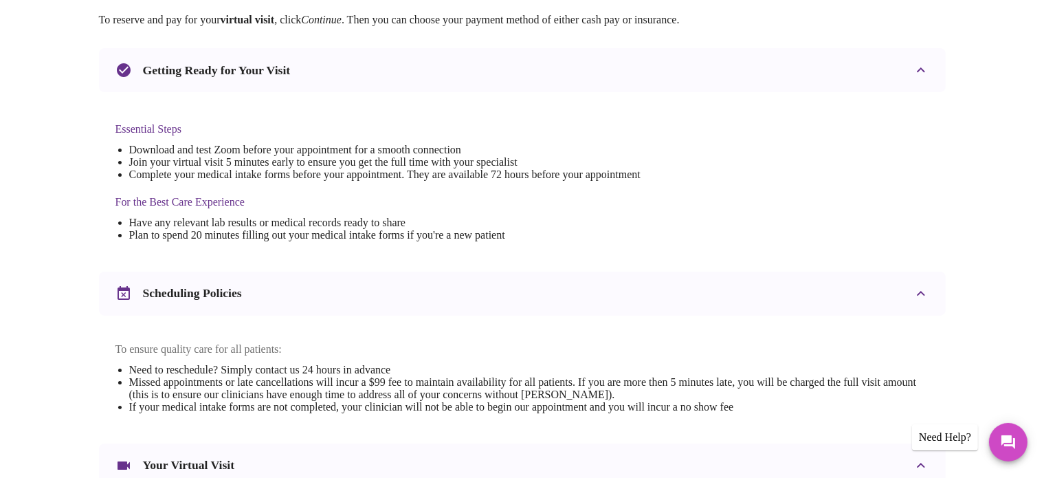
scroll to position [518, 0]
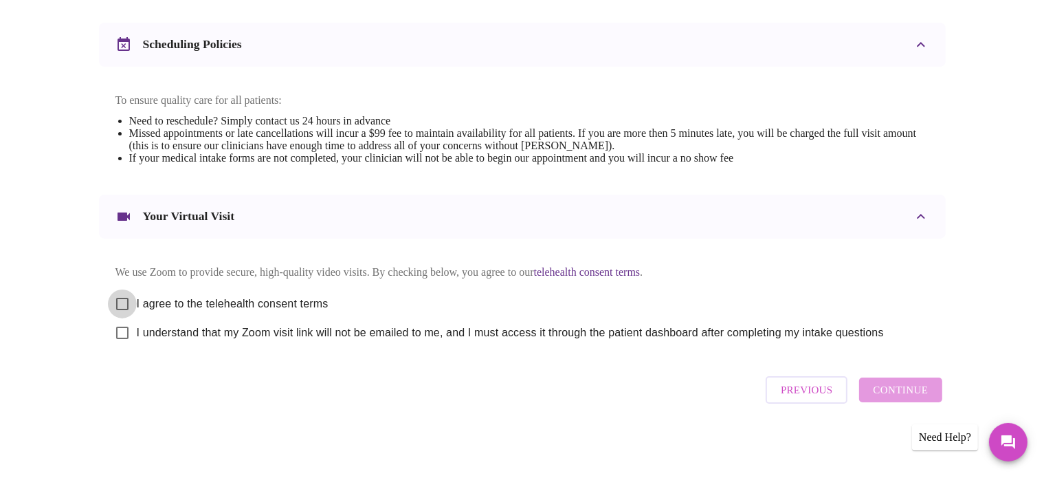
click at [118, 305] on input "I agree to the telehealth consent terms" at bounding box center [122, 303] width 29 height 29
checkbox input "true"
click at [116, 327] on input "I understand that my Zoom visit link will not be emailed to me, and I must acce…" at bounding box center [122, 332] width 29 height 29
checkbox input "true"
click at [888, 395] on span "Continue" at bounding box center [900, 390] width 55 height 18
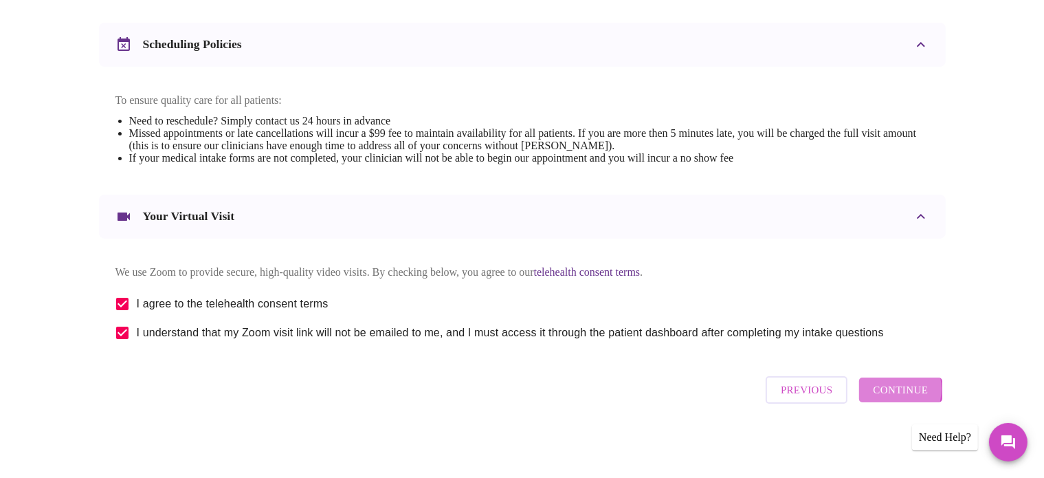
scroll to position [107, 0]
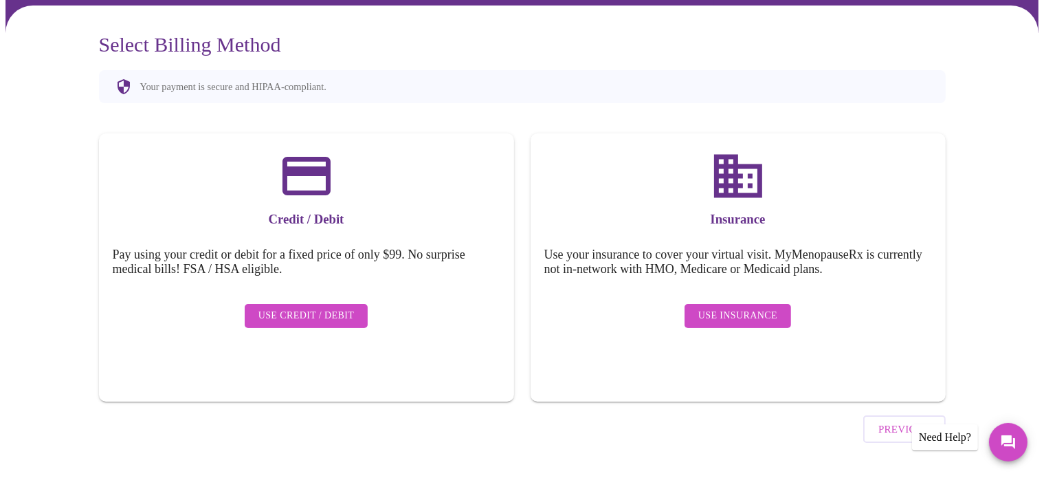
click at [320, 297] on div "Use Credit / Debit" at bounding box center [307, 316] width 388 height 38
click at [313, 308] on span "Use Credit / Debit" at bounding box center [306, 315] width 96 height 17
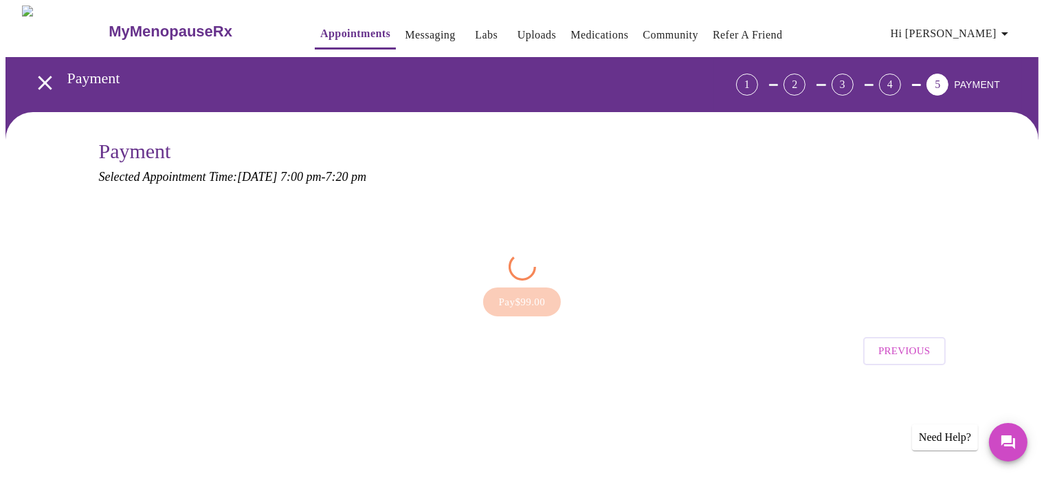
scroll to position [0, 0]
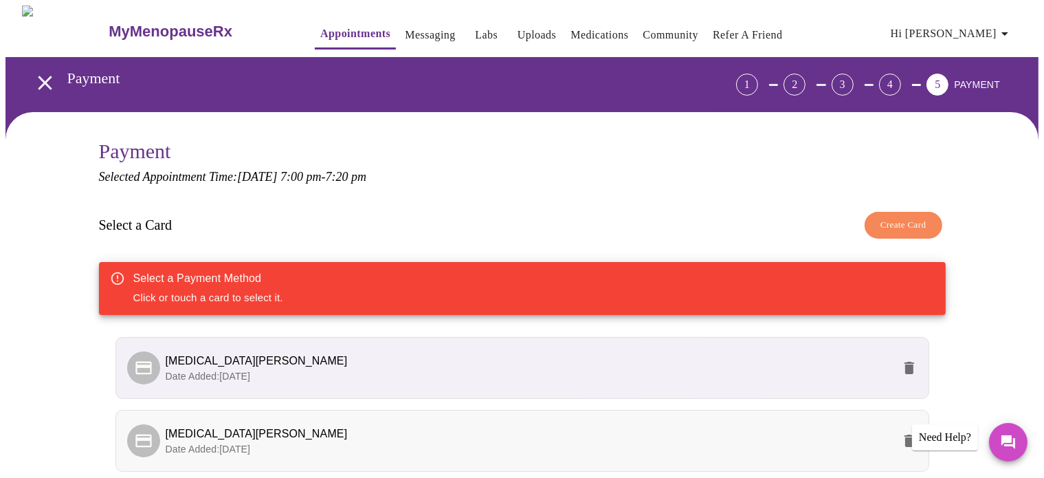
click at [725, 448] on p "Date Added: [DATE]" at bounding box center [529, 449] width 727 height 14
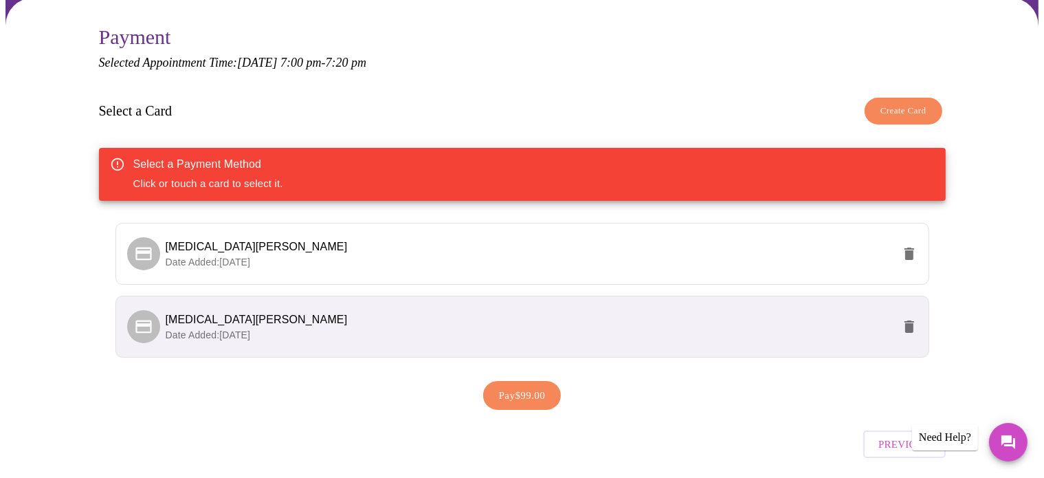
scroll to position [124, 0]
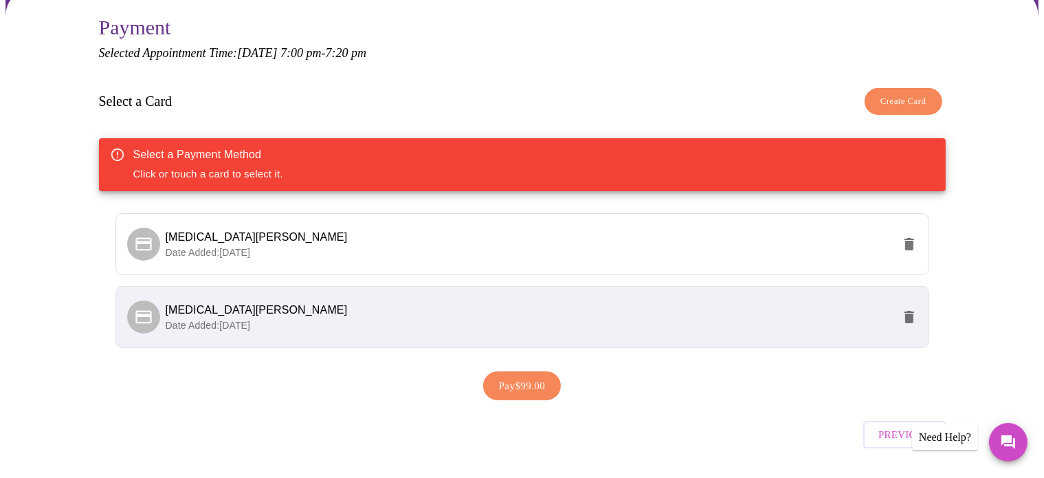
click at [537, 386] on span "Pay $99.00" at bounding box center [522, 386] width 47 height 18
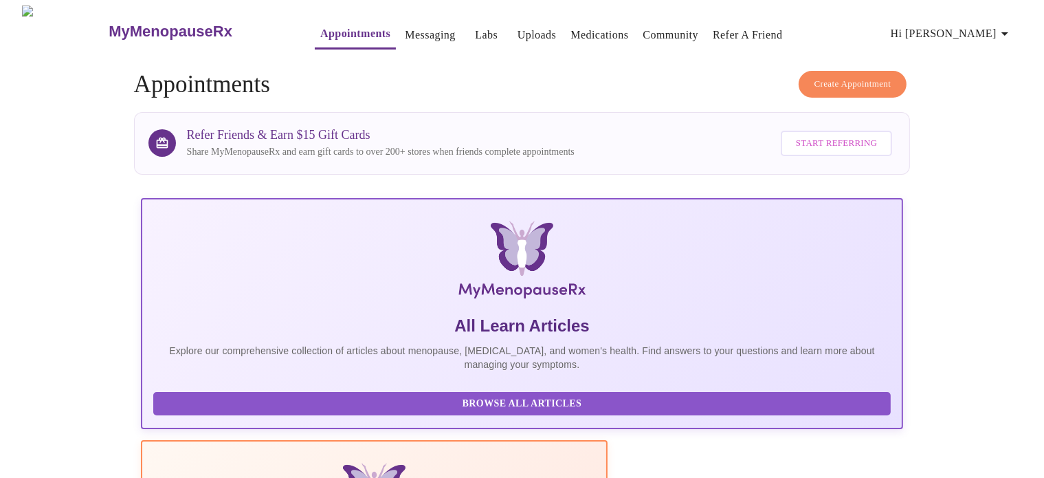
click at [1006, 27] on icon "button" at bounding box center [1005, 33] width 16 height 16
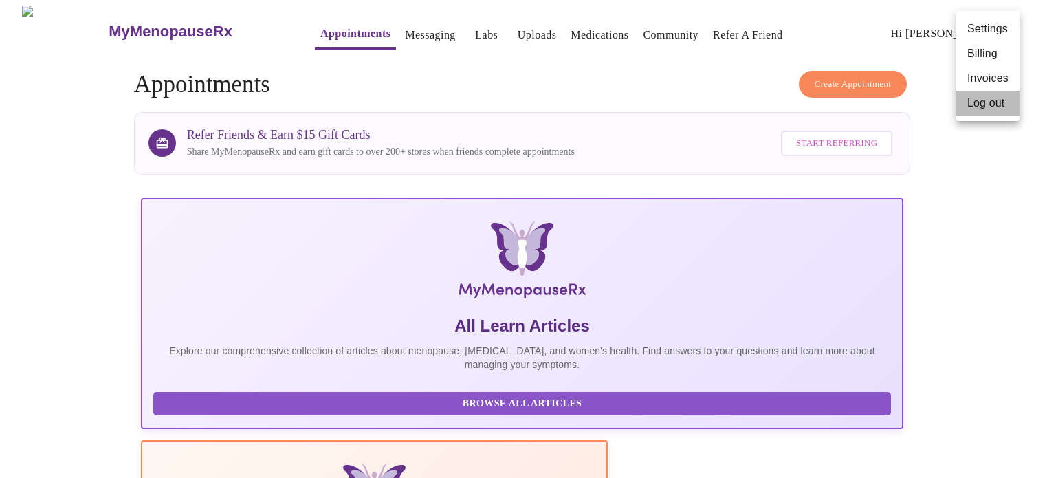
click at [982, 106] on li "Log out" at bounding box center [987, 103] width 63 height 25
